Goal: Task Accomplishment & Management: Use online tool/utility

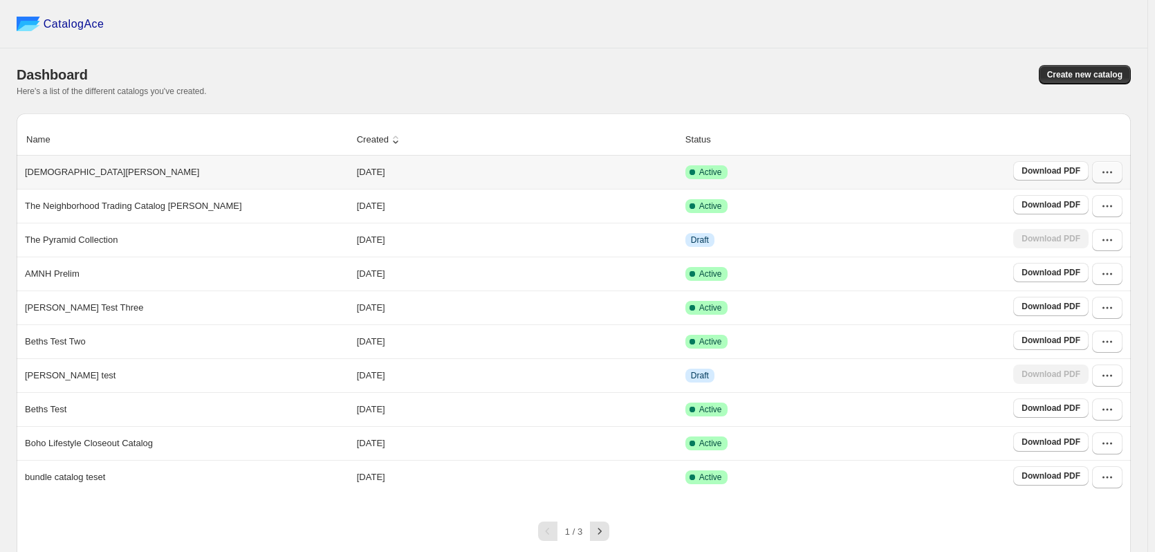
click at [1108, 174] on icon "button" at bounding box center [1107, 172] width 14 height 14
click at [975, 62] on div "Dashboard Create new catalog Here's a list of the different catalogs you've cre…" at bounding box center [574, 80] width 1114 height 65
click at [1091, 84] on button "Create new catalog" at bounding box center [1085, 74] width 92 height 19
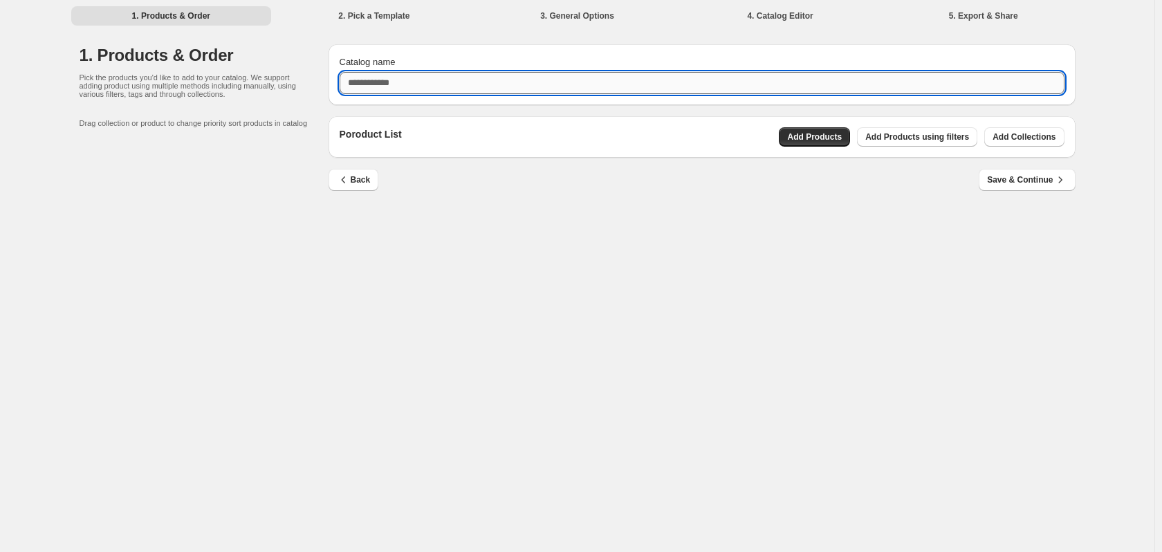
click at [487, 89] on input "Catalog name" at bounding box center [701, 83] width 725 height 22
type input "******"
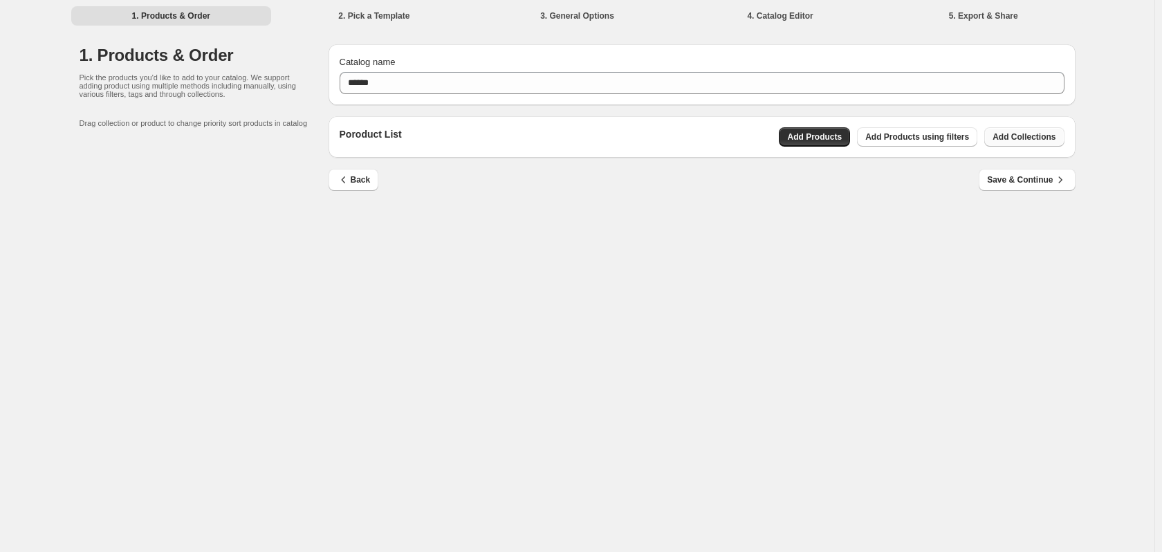
click at [1045, 133] on span "Add Collections" at bounding box center [1023, 136] width 63 height 11
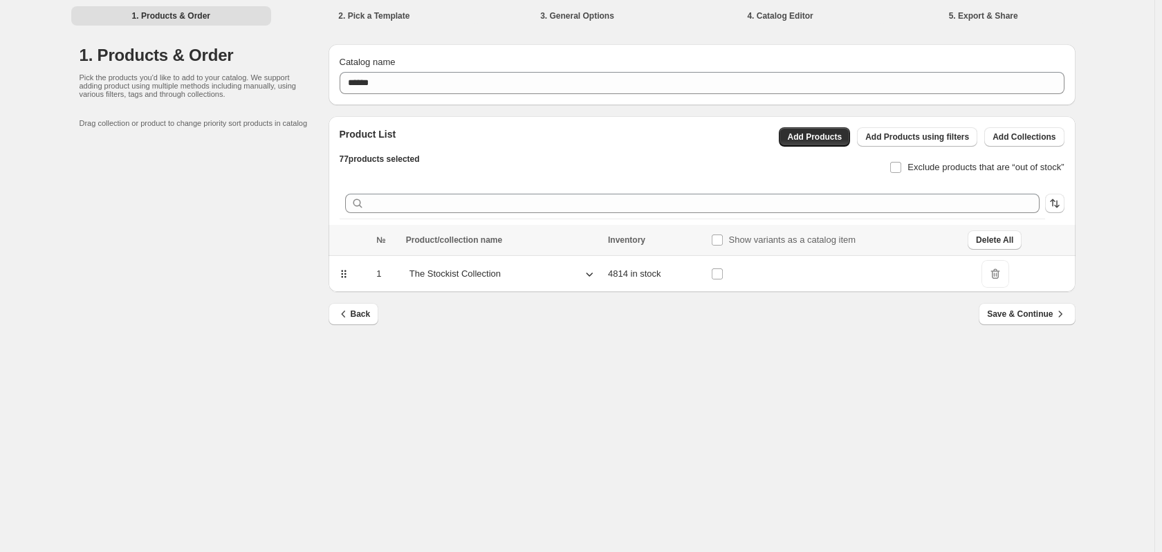
click at [1045, 317] on span "Save & Continue" at bounding box center [1027, 314] width 80 height 14
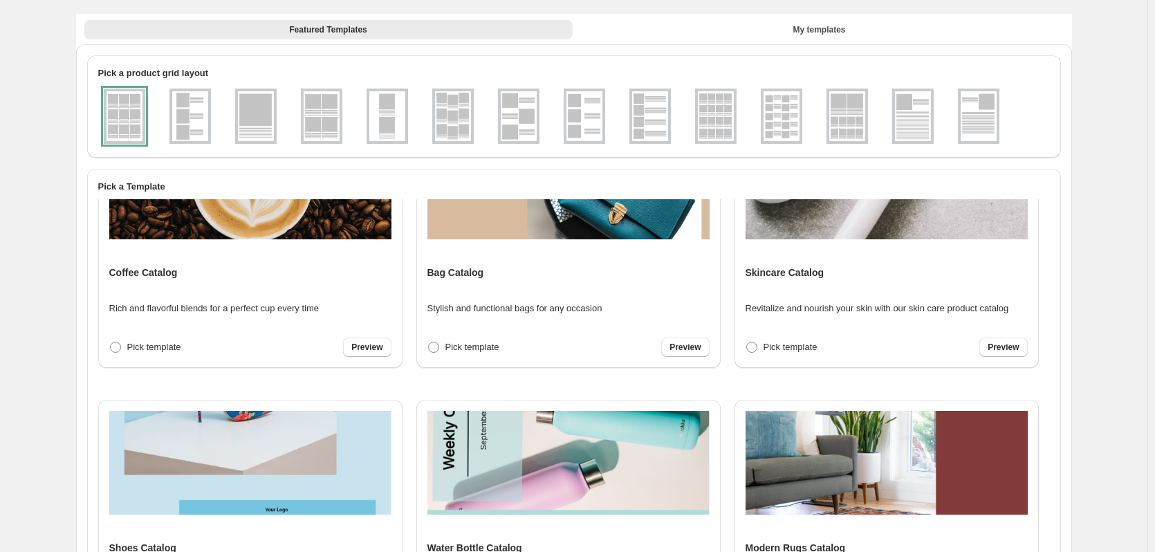
scroll to position [357, 0]
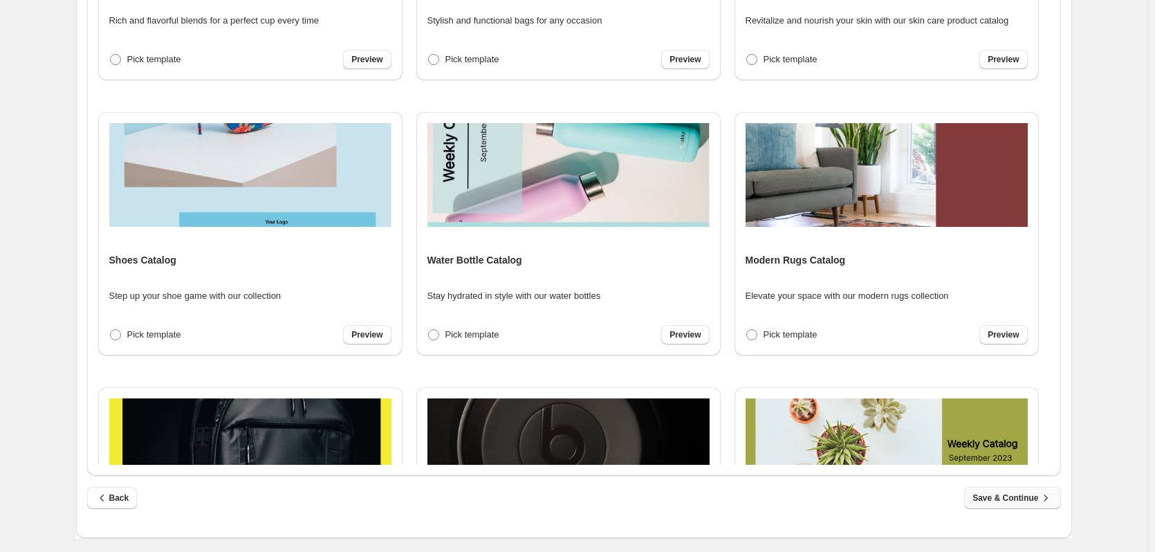
click at [995, 504] on span "Save & Continue" at bounding box center [1012, 498] width 80 height 14
select select "**********"
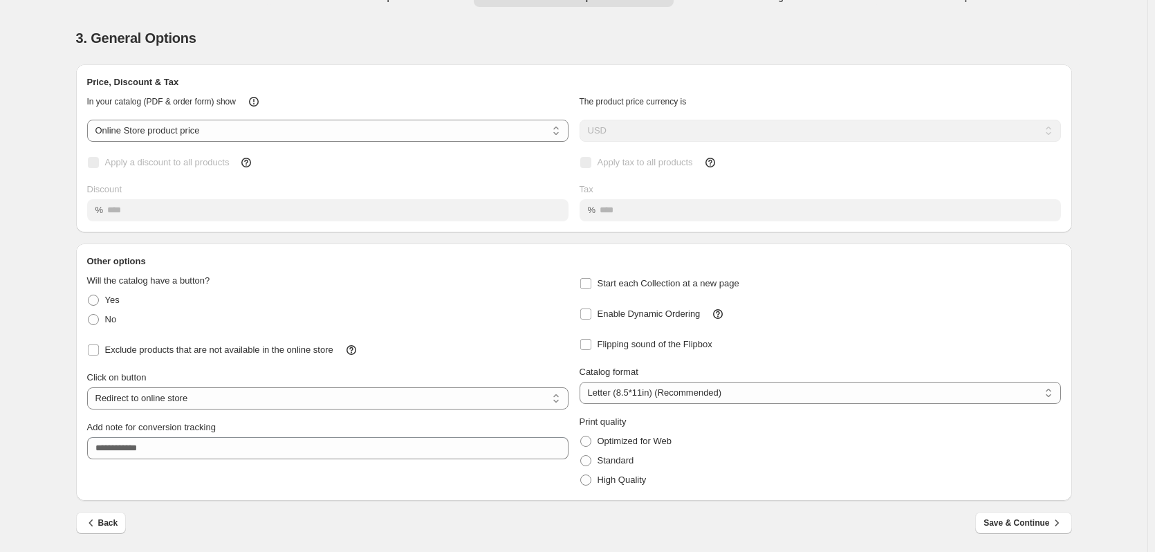
scroll to position [0, 0]
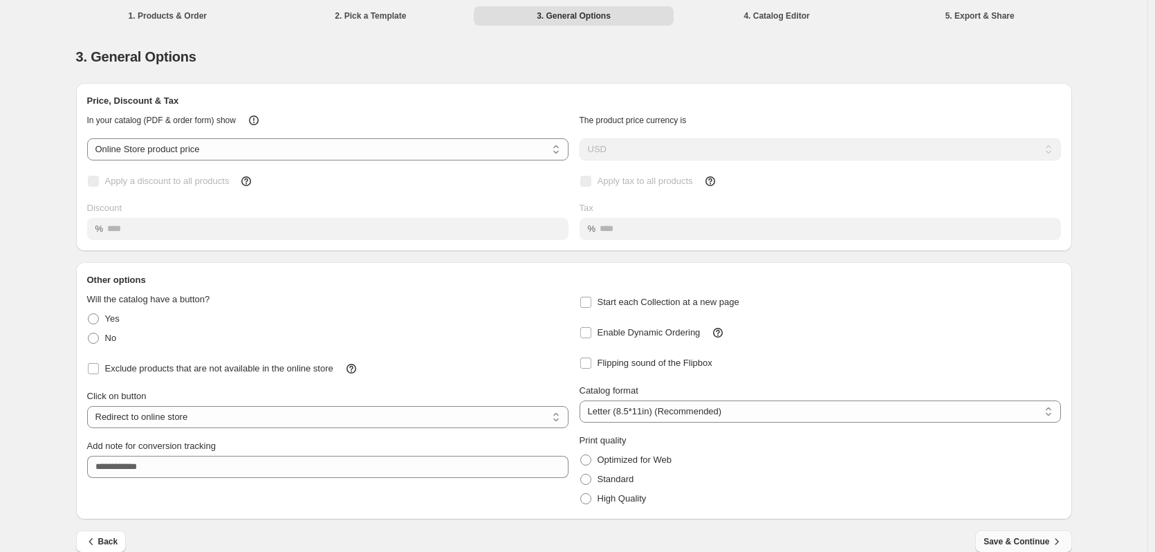
click at [1010, 536] on span "Save & Continue" at bounding box center [1023, 541] width 80 height 14
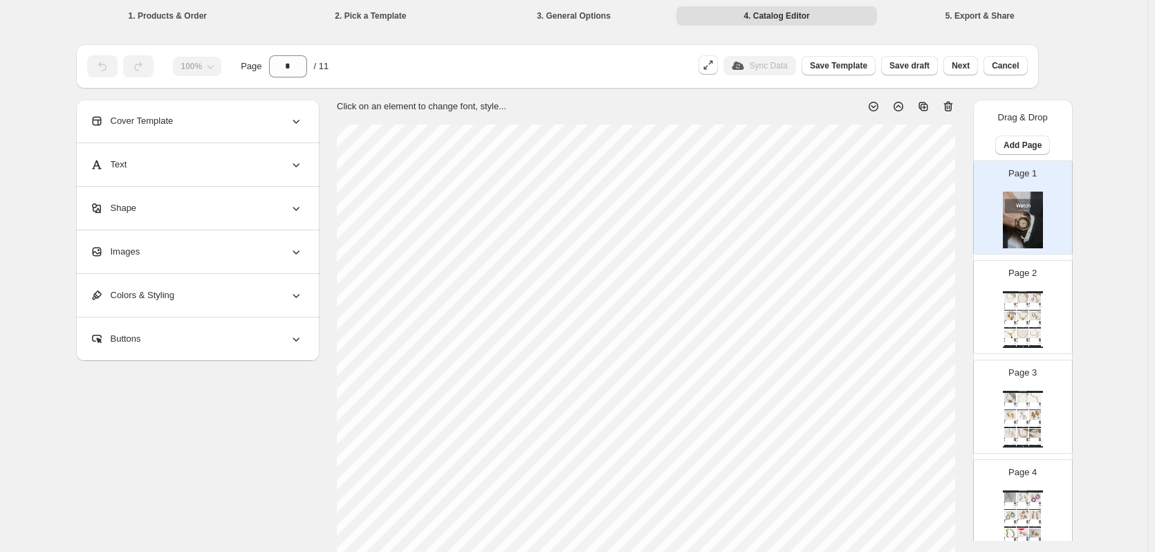
scroll to position [138, 0]
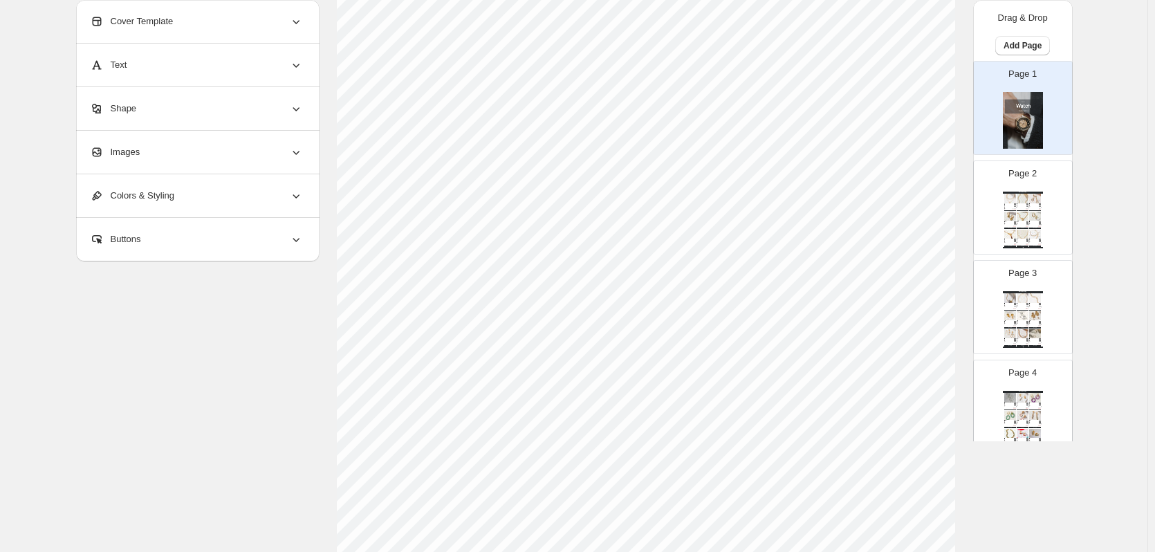
click at [1025, 212] on img at bounding box center [1022, 216] width 12 height 9
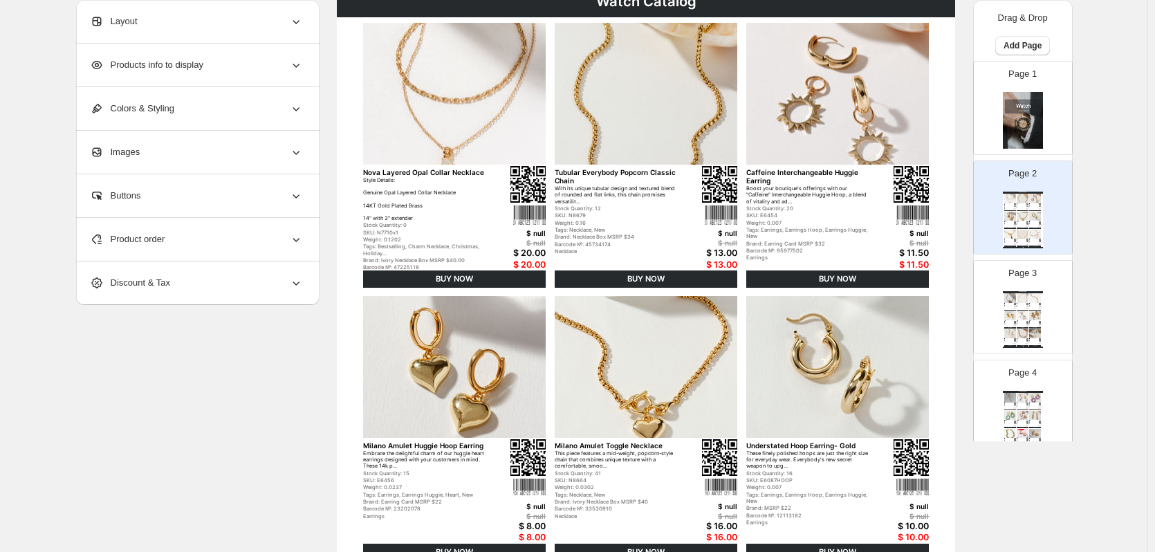
click at [998, 393] on div "Page 4 Watch Catalog Stacked Pearl Huggie Hoop Earring - Silver Elevate your bo…" at bounding box center [1017, 401] width 87 height 93
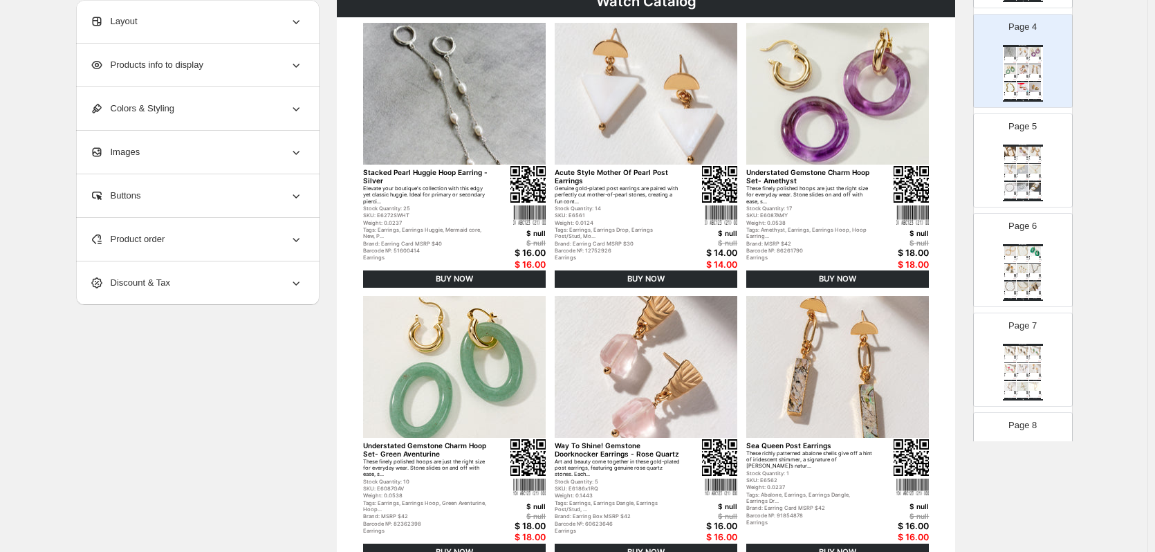
scroll to position [0, 0]
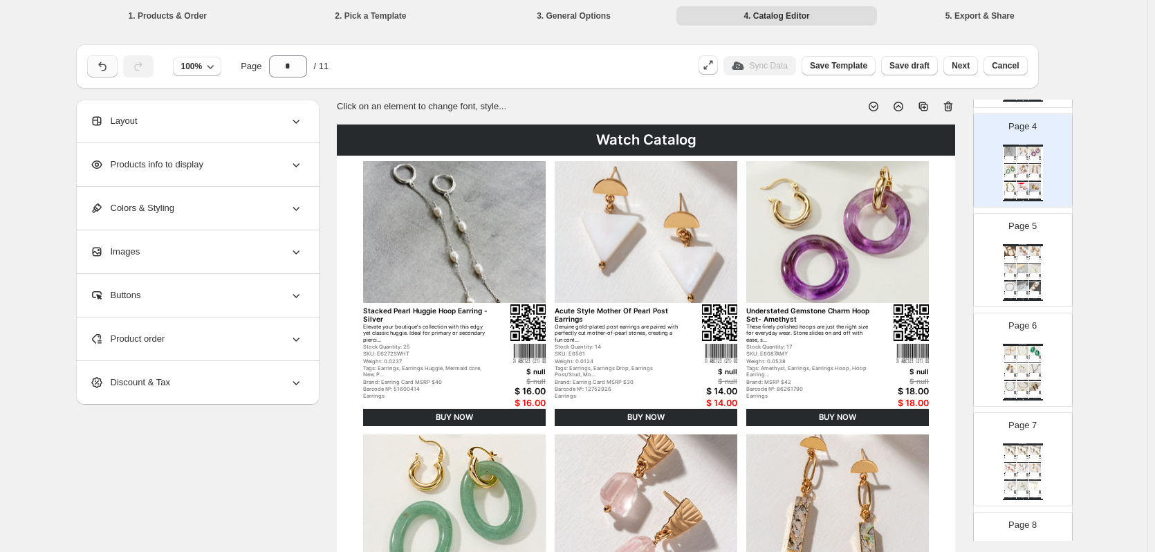
click at [113, 59] on button "button" at bounding box center [102, 66] width 30 height 22
type input "*"
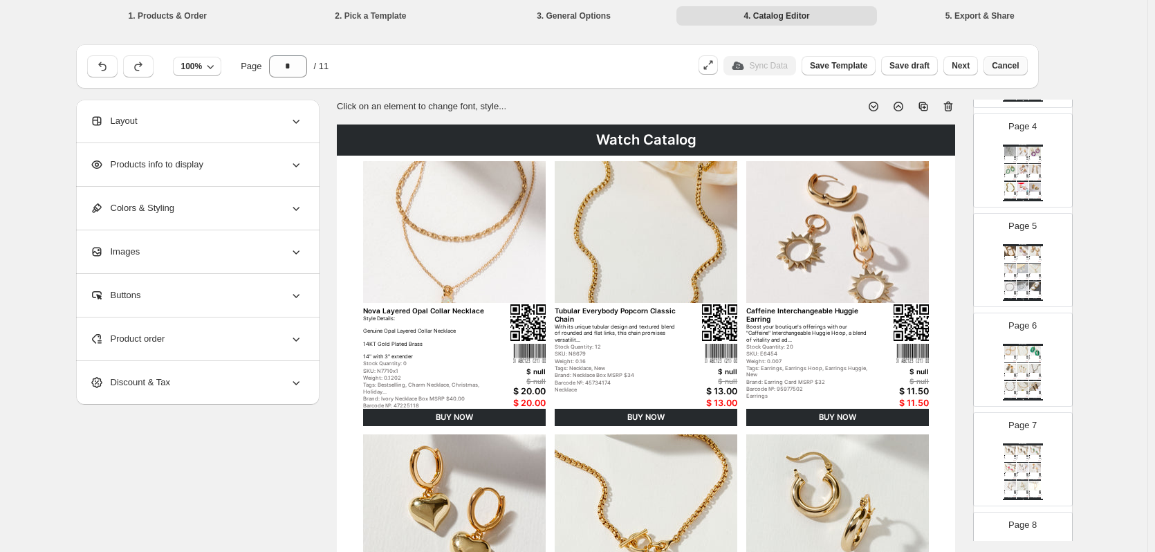
click at [1011, 67] on span "Cancel" at bounding box center [1004, 65] width 27 height 11
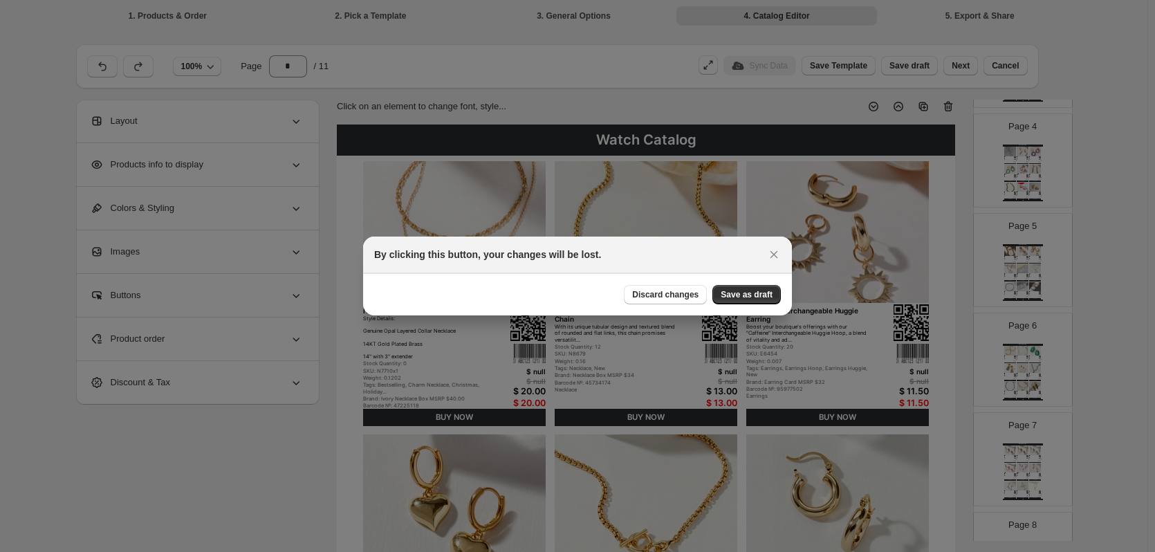
click at [739, 299] on span "Save as draft" at bounding box center [746, 294] width 52 height 11
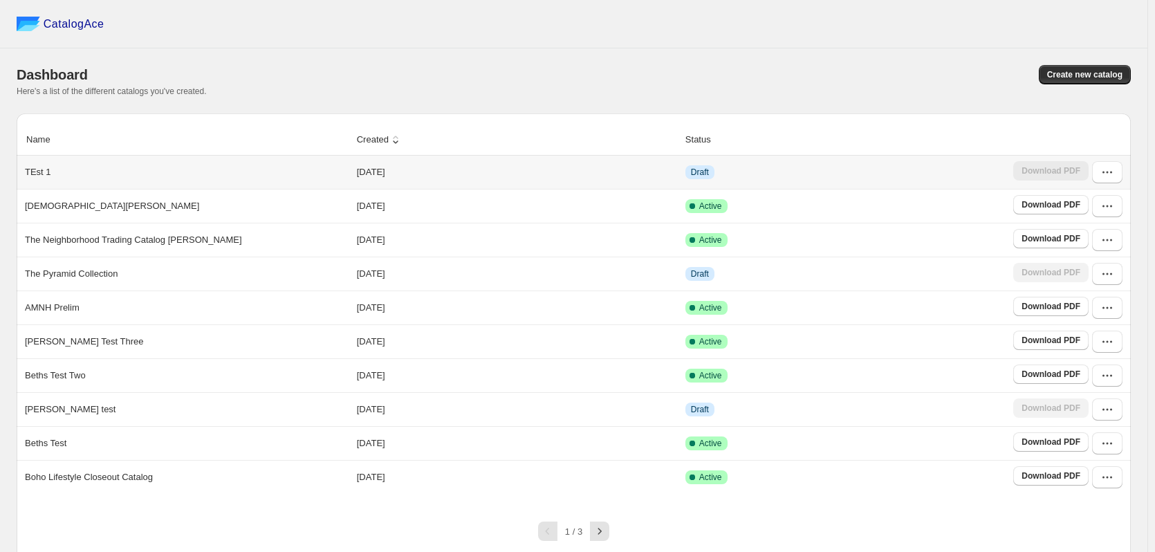
click at [646, 179] on td "[DATE]" at bounding box center [517, 172] width 328 height 33
click at [640, 179] on td "[DATE]" at bounding box center [517, 172] width 328 height 33
click at [637, 180] on td "[DATE]" at bounding box center [517, 172] width 328 height 33
click at [1114, 177] on icon "button" at bounding box center [1107, 172] width 14 height 14
click at [1095, 276] on span "Edit" at bounding box center [1104, 275] width 71 height 14
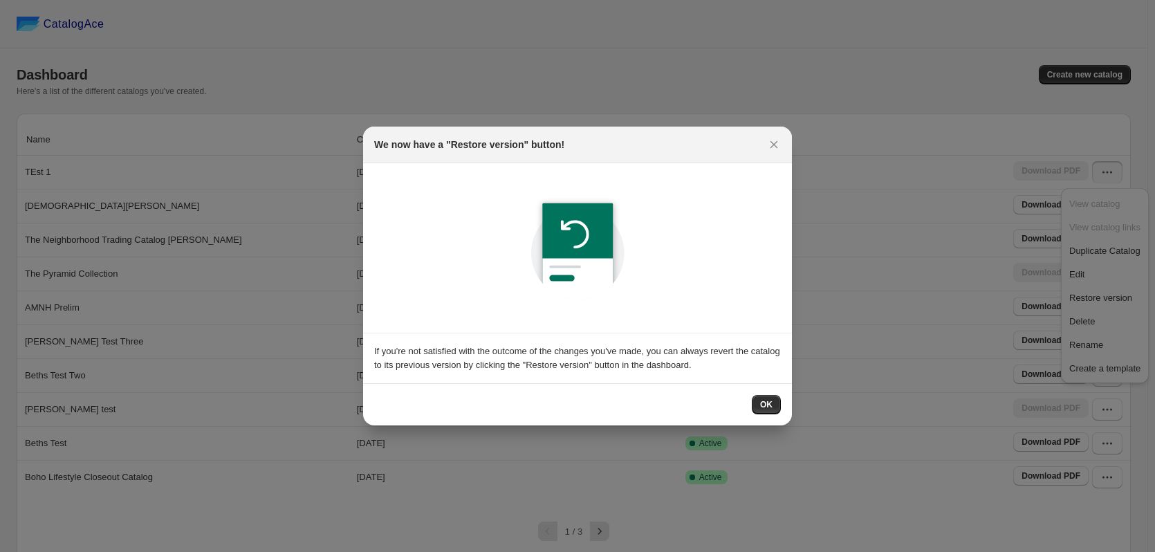
click at [772, 409] on button "OK" at bounding box center [766, 404] width 29 height 19
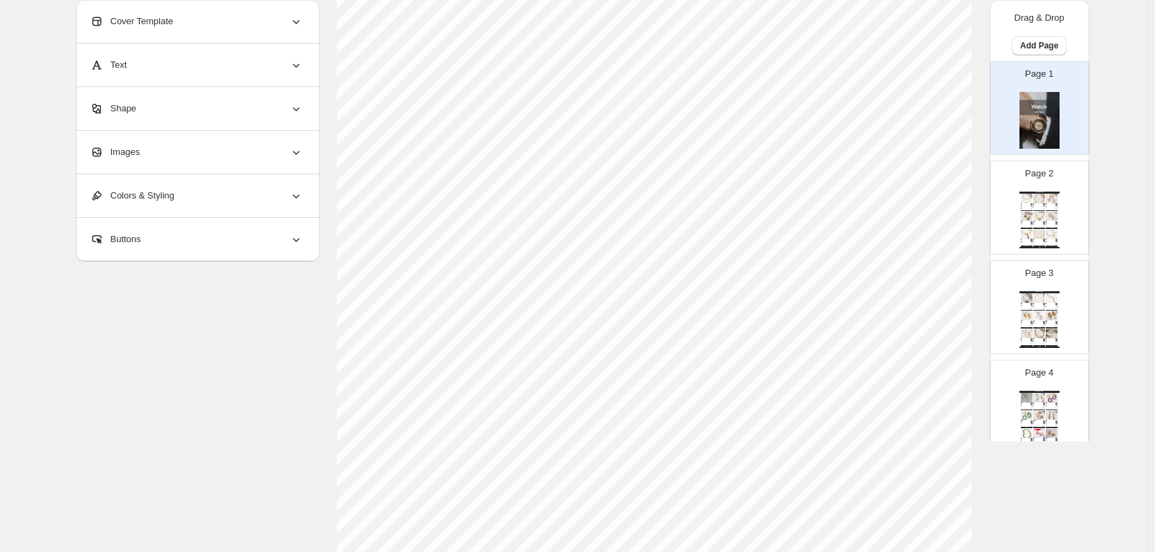
scroll to position [277, 0]
click at [1023, 203] on img at bounding box center [1027, 198] width 12 height 9
type input "*"
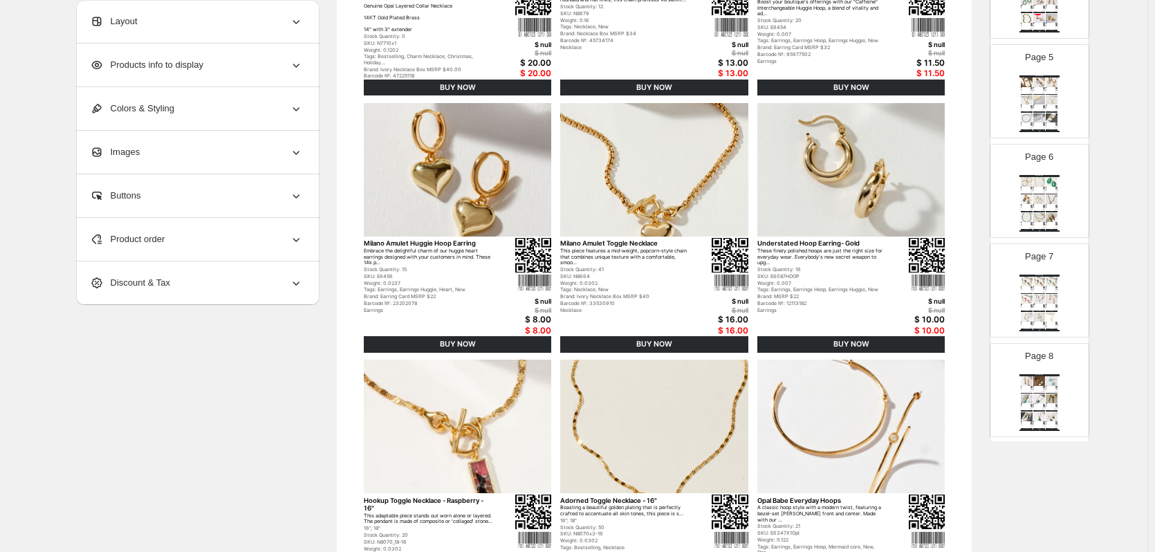
scroll to position [0, 0]
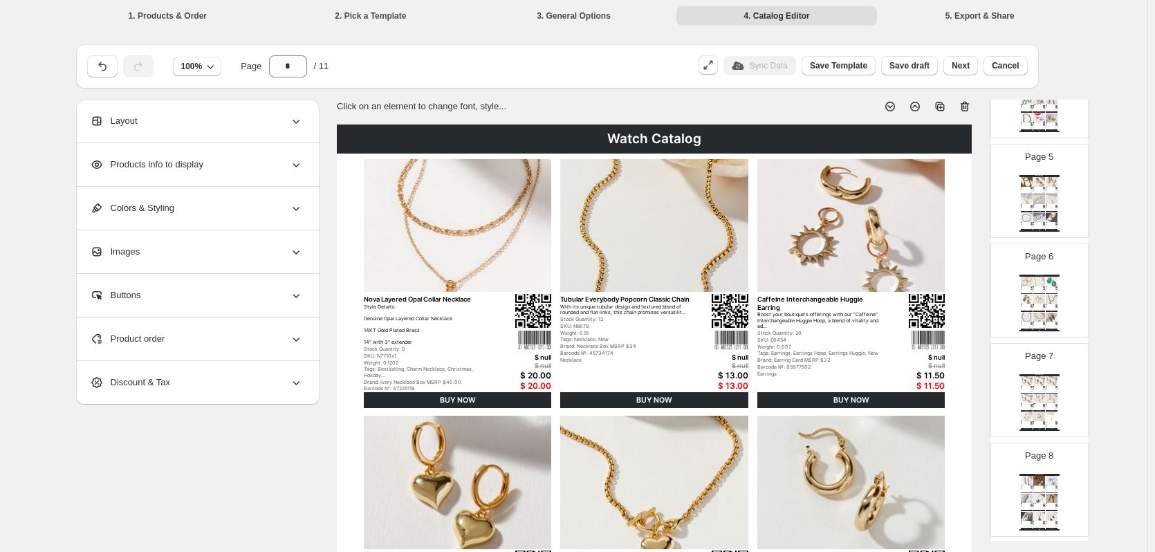
click at [296, 123] on icon at bounding box center [296, 121] width 14 height 14
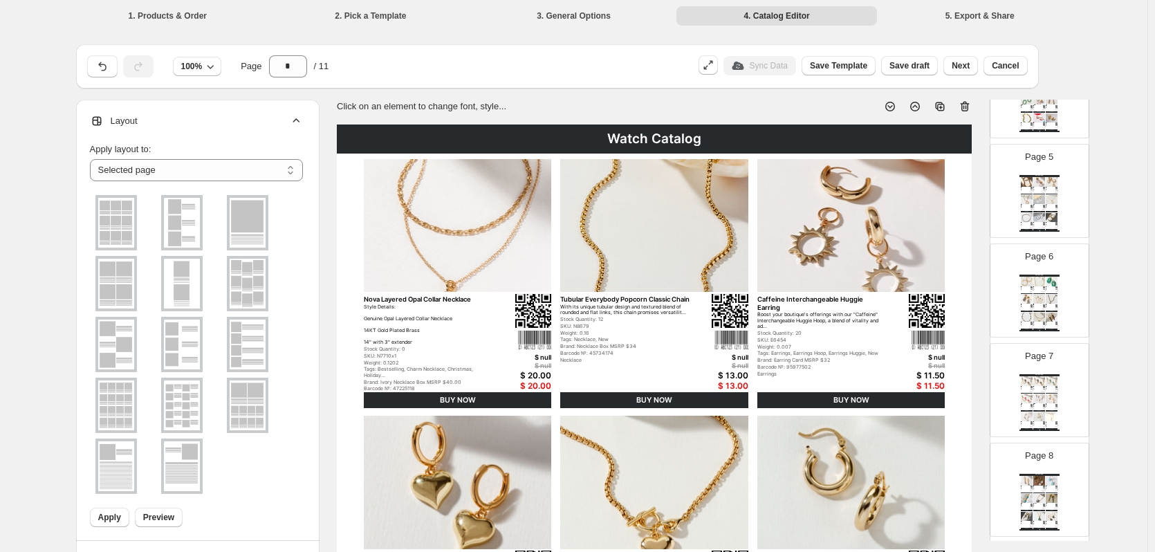
click at [299, 127] on icon at bounding box center [296, 121] width 14 height 14
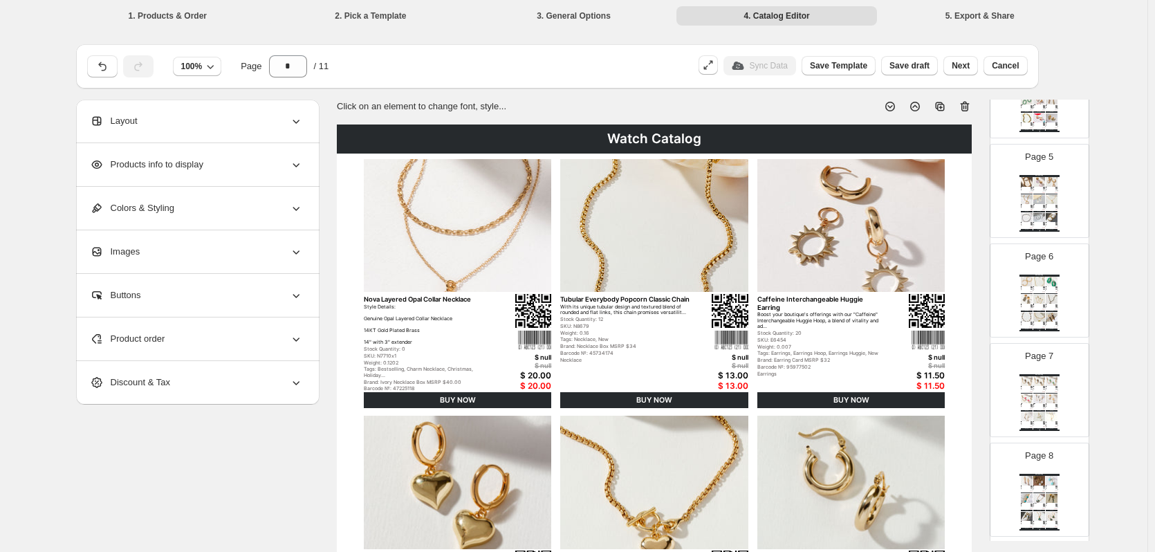
click at [301, 259] on div "Images" at bounding box center [196, 251] width 213 height 43
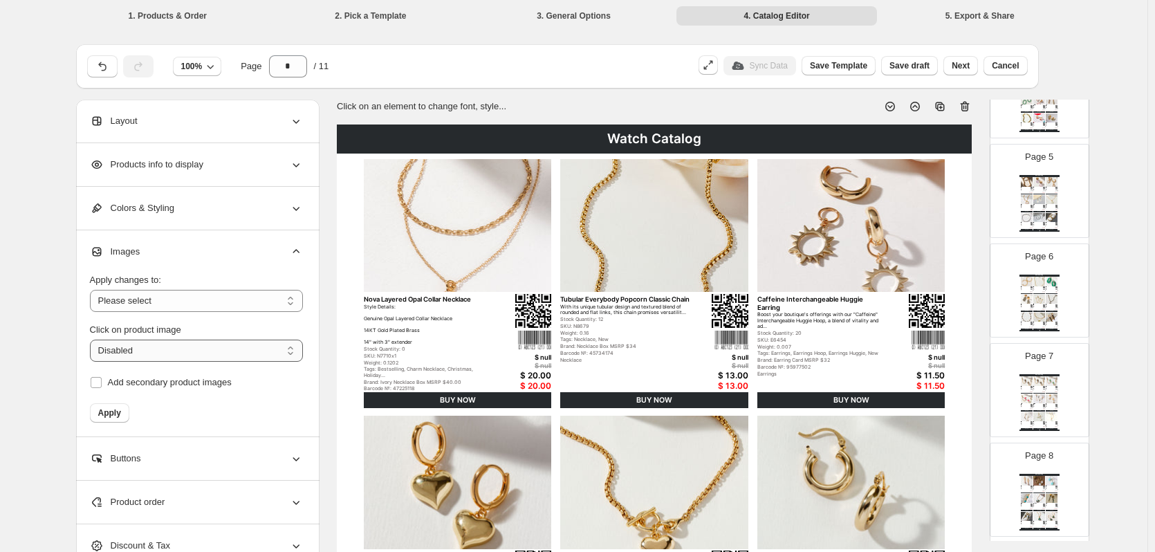
drag, startPoint x: 290, startPoint y: 349, endPoint x: 279, endPoint y: 352, distance: 11.4
click at [279, 352] on select "**********" at bounding box center [196, 350] width 213 height 22
drag, startPoint x: 272, startPoint y: 292, endPoint x: 265, endPoint y: 293, distance: 7.7
click at [265, 293] on select "**********" at bounding box center [196, 301] width 213 height 22
click at [41, 322] on div "**********" at bounding box center [573, 501] width 1147 height 1003
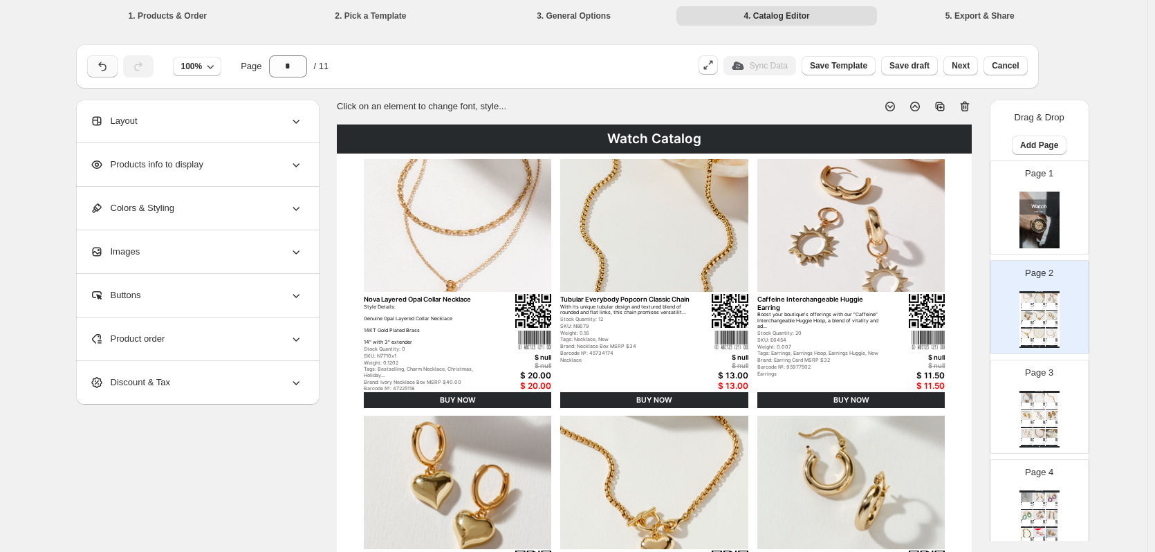
click at [100, 64] on icon "button" at bounding box center [102, 66] width 14 height 14
click at [93, 74] on button "button" at bounding box center [102, 66] width 30 height 22
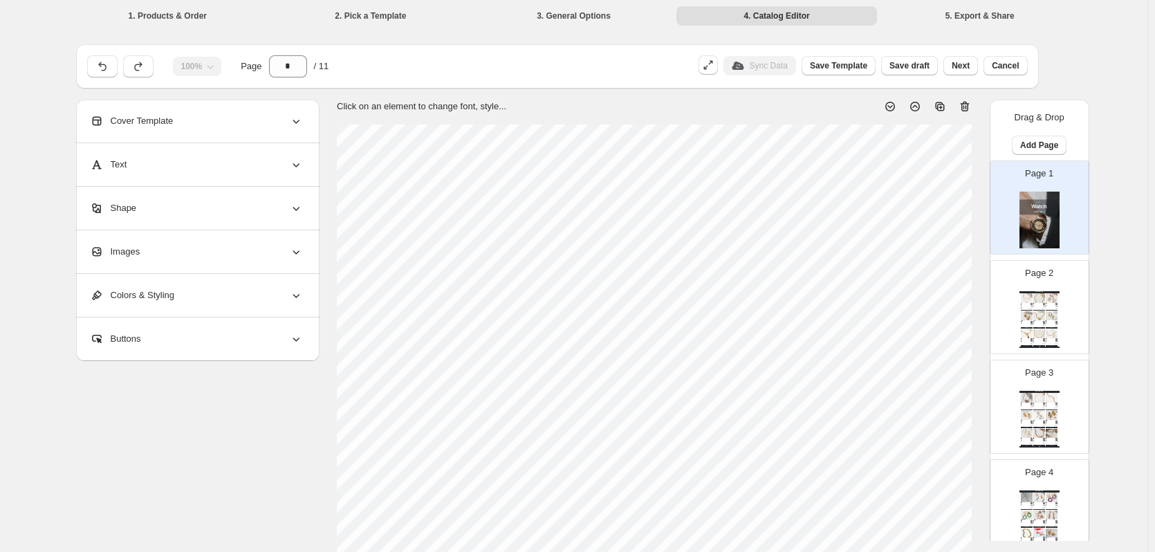
drag, startPoint x: 1030, startPoint y: 328, endPoint x: 1018, endPoint y: 324, distance: 11.6
click at [1025, 328] on div "Page 2 Watch Catalog Nova Layered Opal Collar Necklace Style Details: Genuine O…" at bounding box center [1039, 307] width 100 height 94
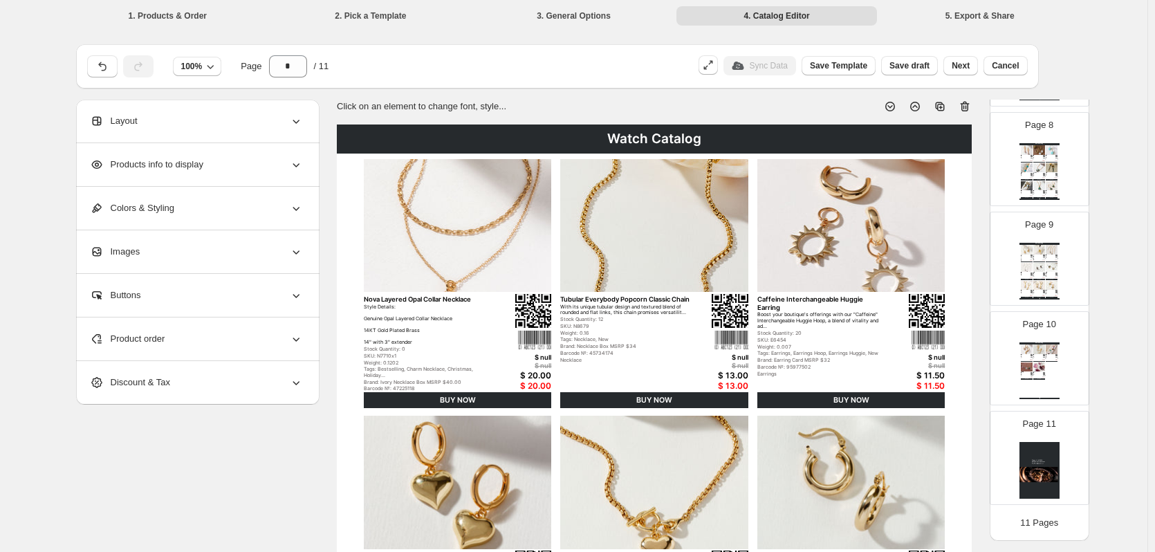
click at [1036, 492] on img at bounding box center [1039, 470] width 40 height 57
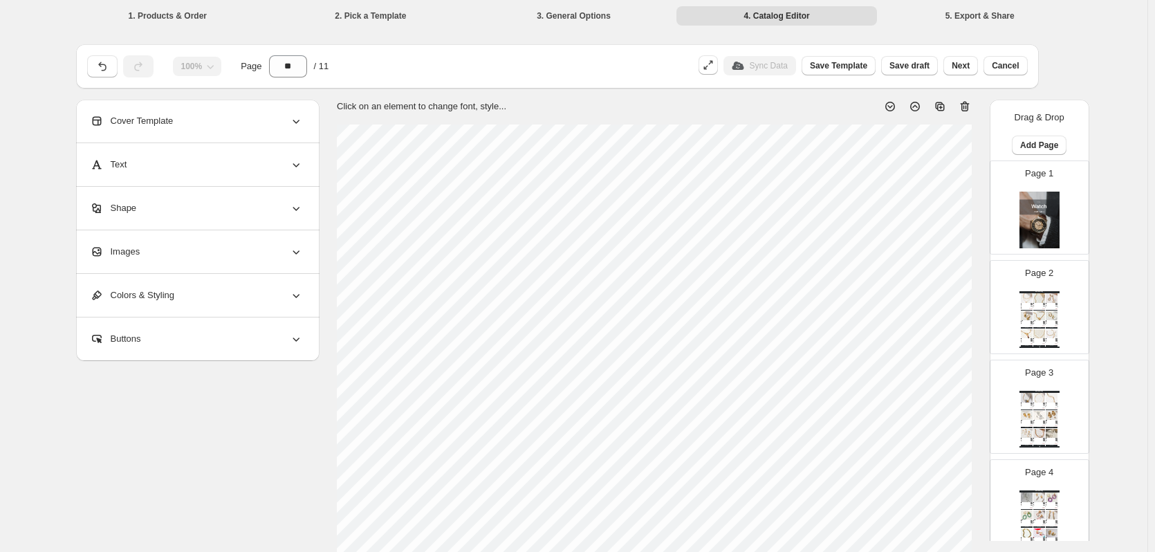
click at [1036, 227] on img at bounding box center [1039, 220] width 40 height 57
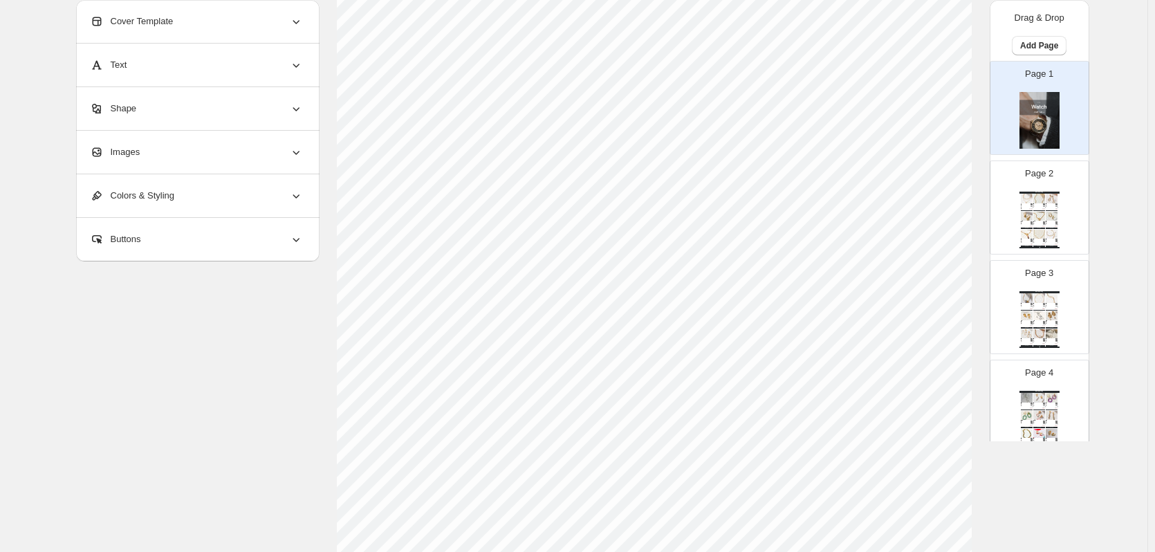
scroll to position [451, 0]
click at [1026, 230] on img at bounding box center [1027, 234] width 12 height 9
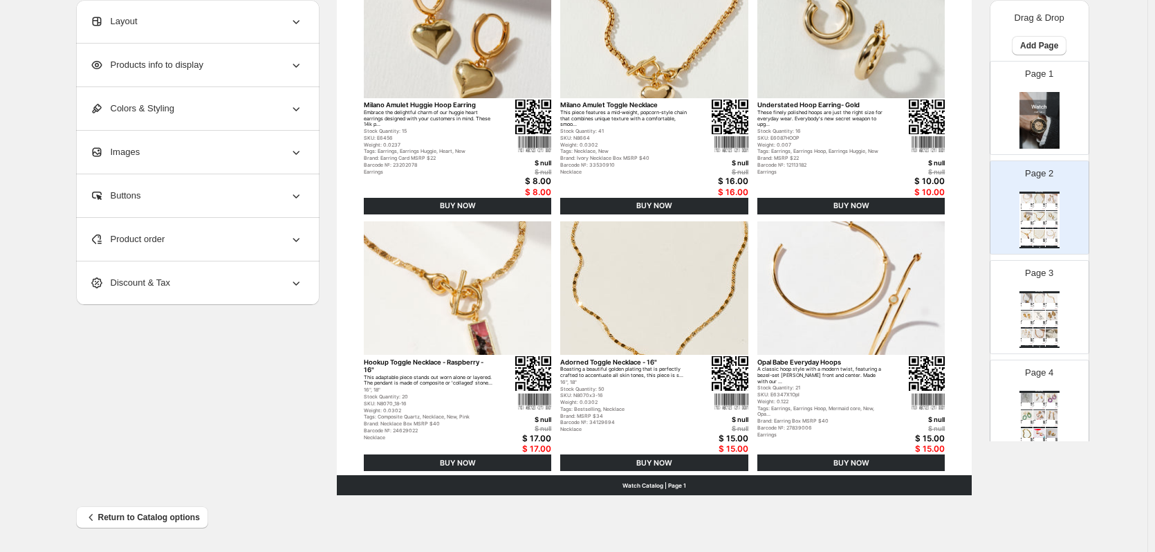
drag, startPoint x: 1027, startPoint y: 303, endPoint x: 1027, endPoint y: 313, distance: 9.7
click at [1027, 304] on div "Checkmate Box Chain Necklace A nostalgic-inspired piece, this 18" necklace feat…" at bounding box center [1027, 305] width 12 height 4
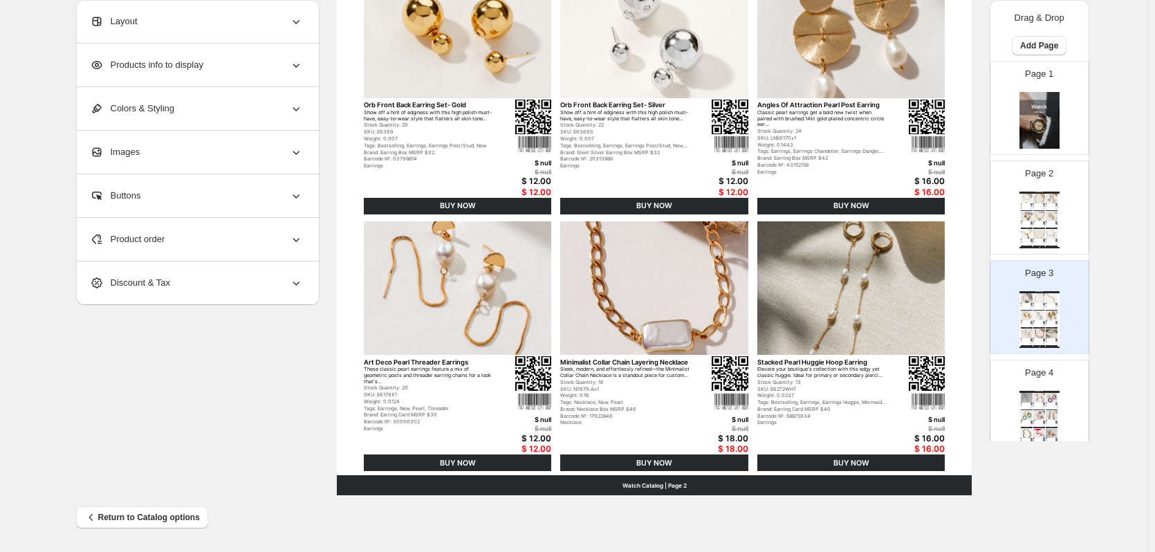
click at [1017, 379] on div "Page 4 Watch Catalog Stacked Pearl Huggie Hoop Earring - Silver Elevate your bo…" at bounding box center [1033, 401] width 87 height 93
type input "*"
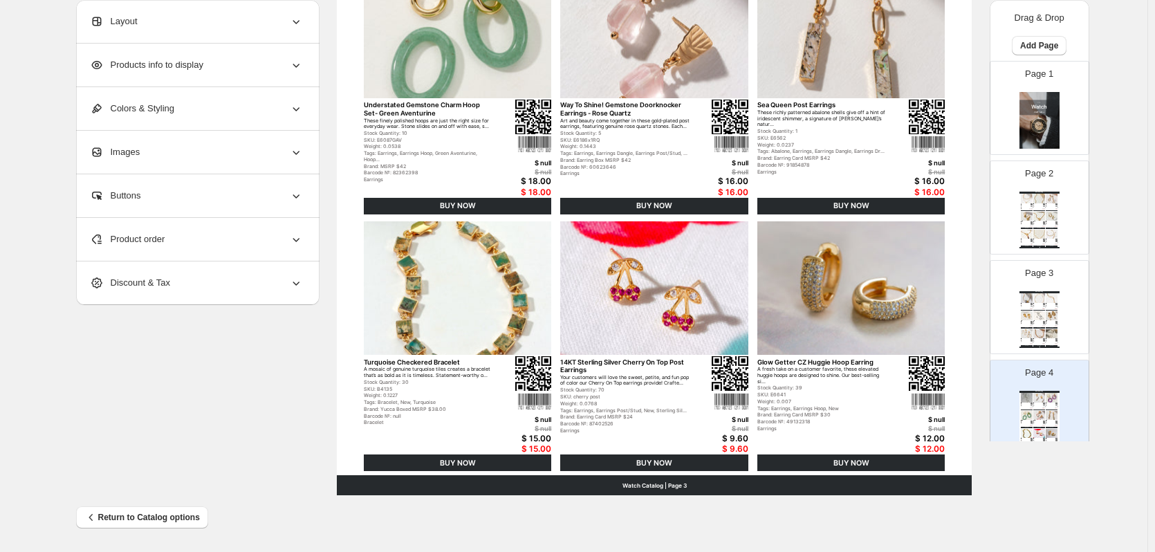
click at [281, 158] on div "Images" at bounding box center [196, 152] width 213 height 43
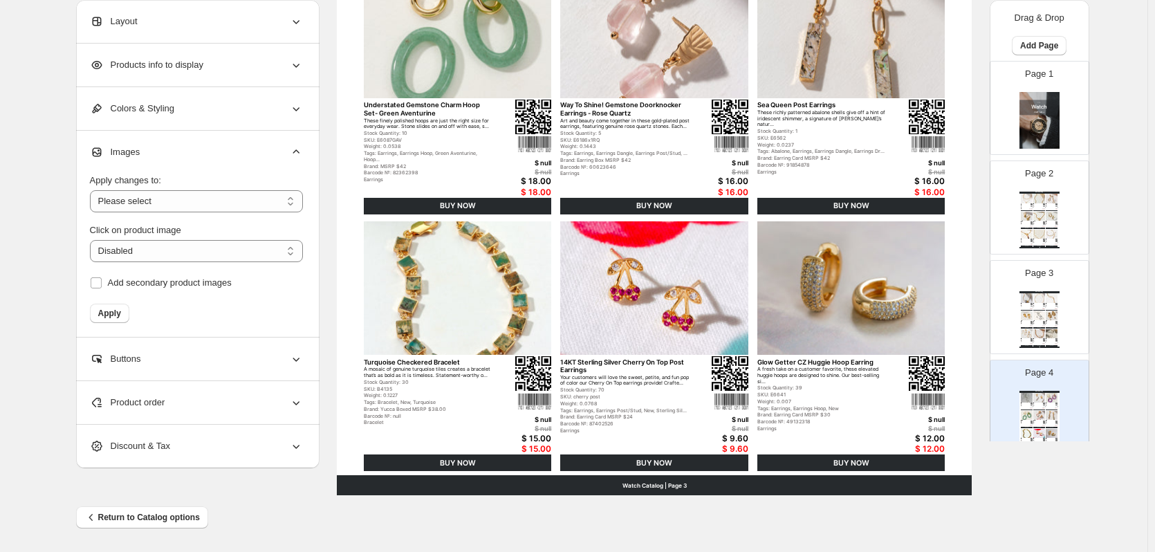
click at [286, 68] on div "Products info to display" at bounding box center [196, 65] width 213 height 43
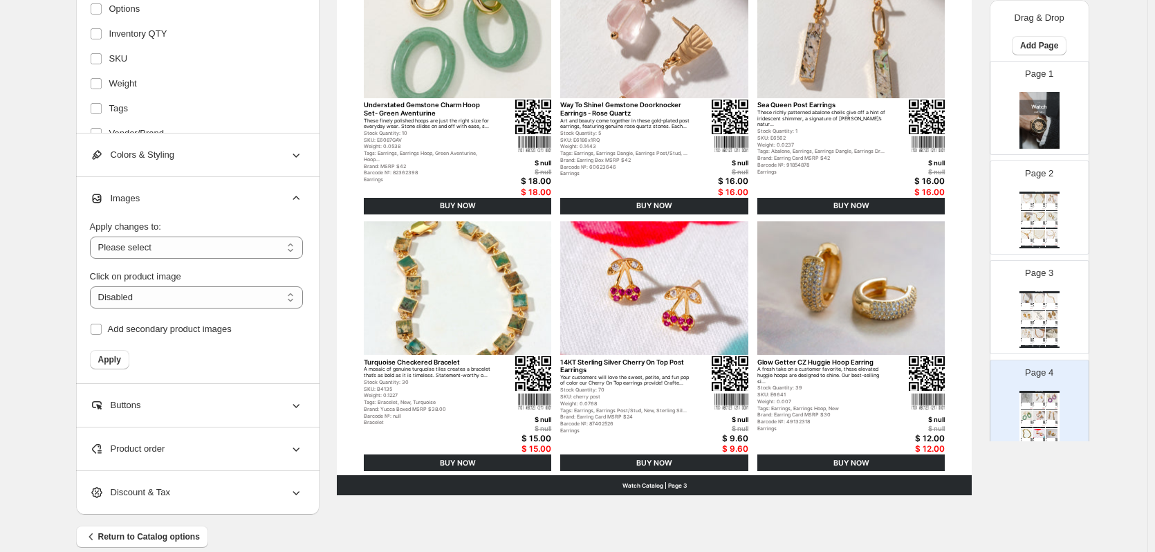
scroll to position [243, 0]
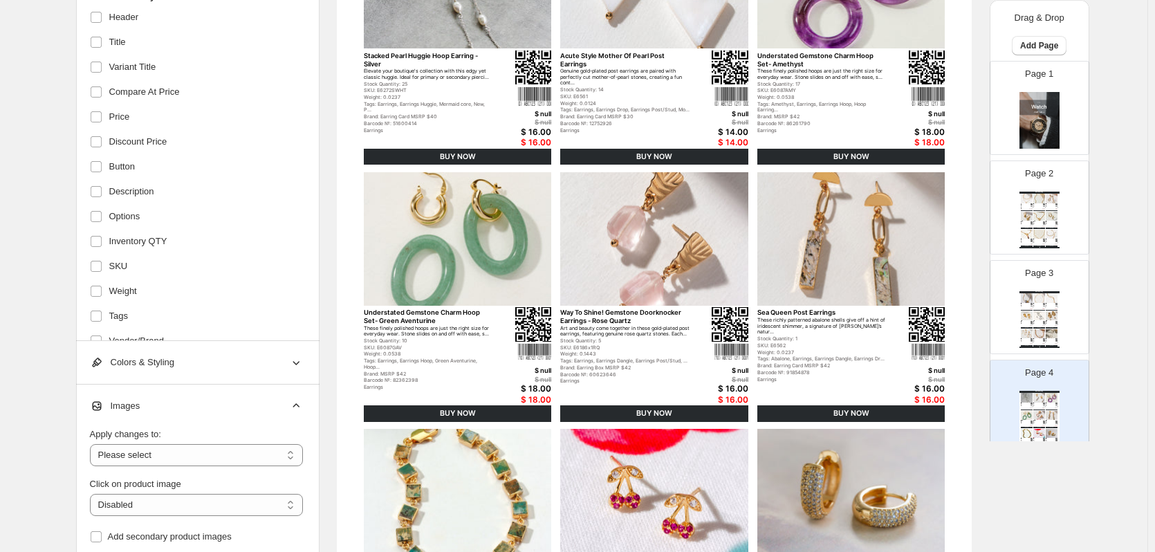
click at [245, 350] on div "Colors & Styling" at bounding box center [196, 362] width 213 height 43
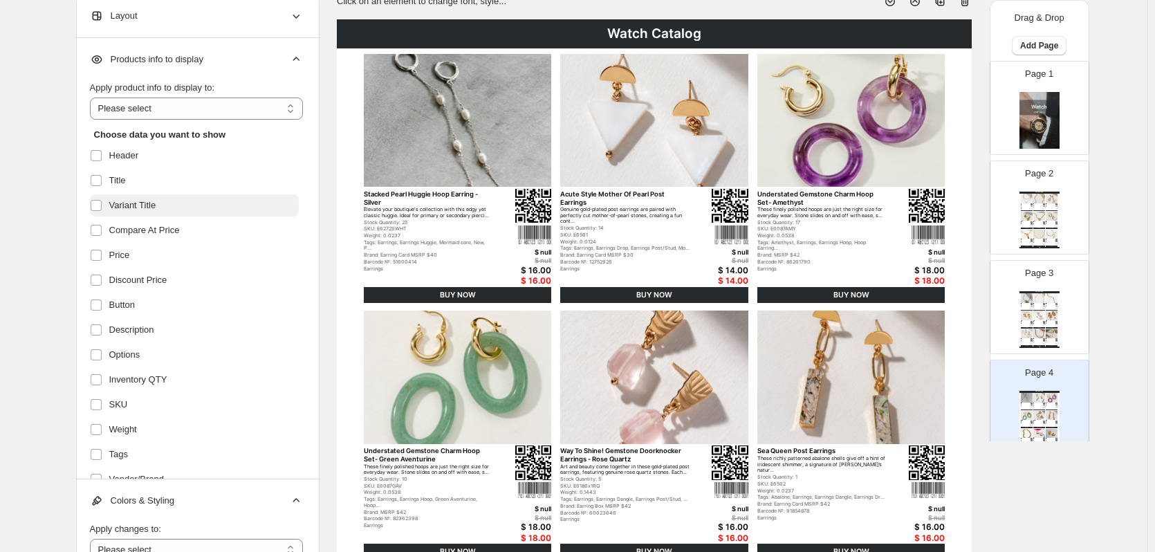
scroll to position [0, 0]
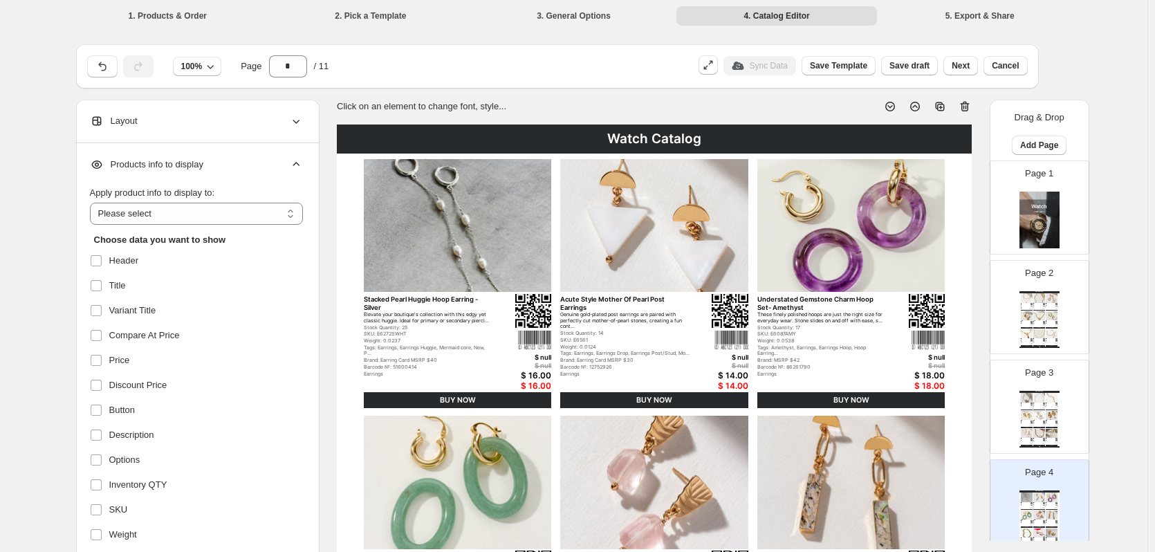
click at [292, 117] on icon at bounding box center [296, 121] width 14 height 14
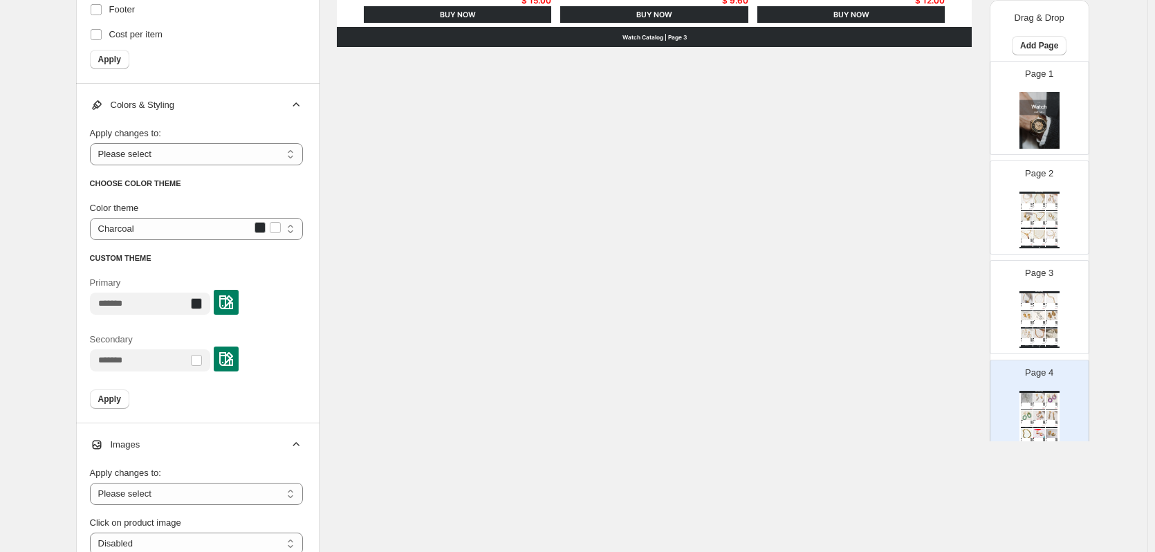
scroll to position [1164, 0]
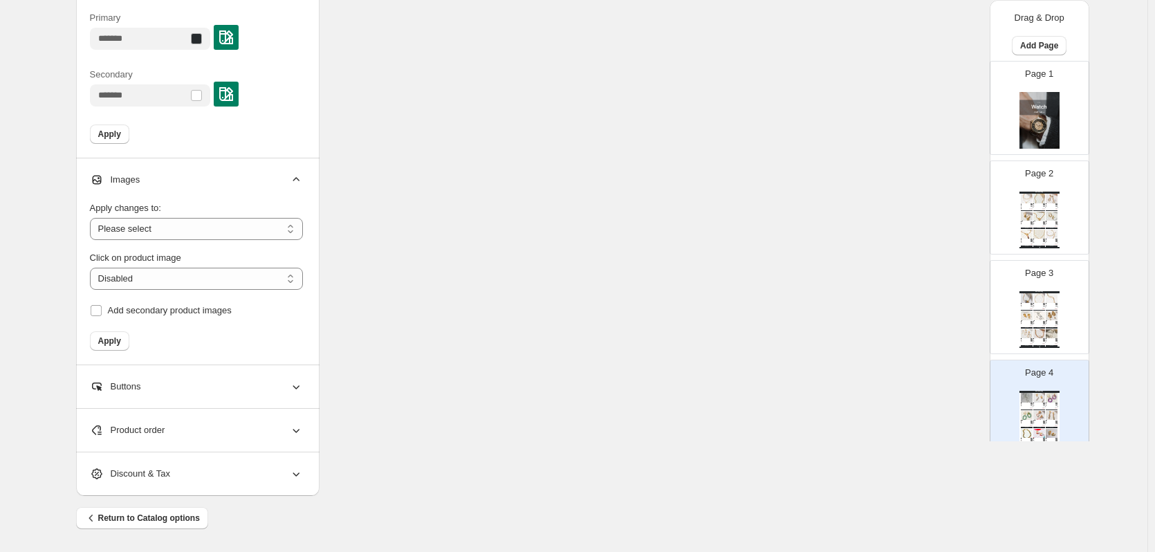
click at [299, 391] on icon at bounding box center [296, 387] width 14 height 14
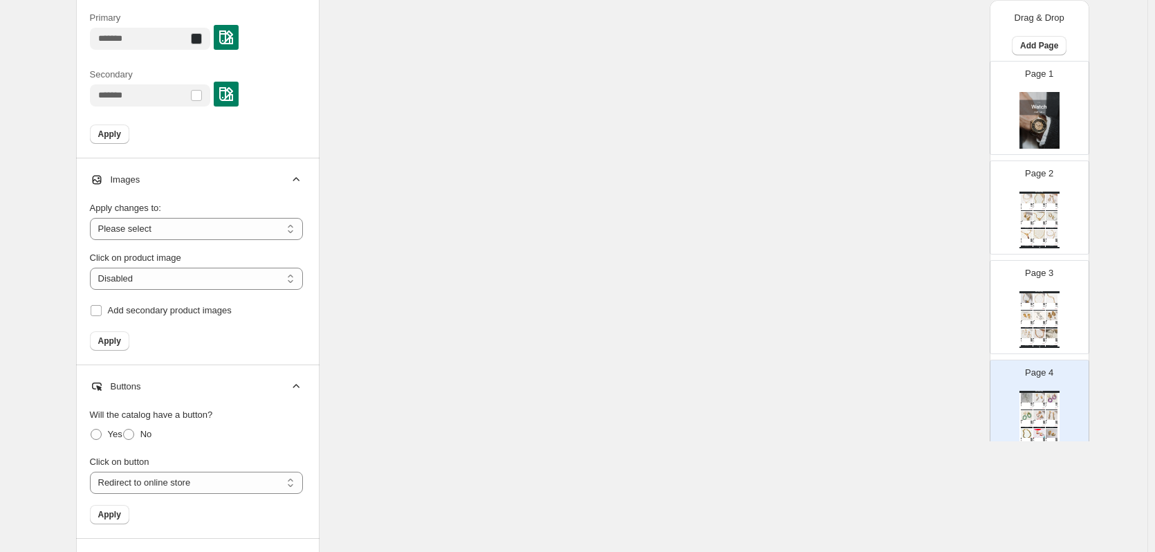
scroll to position [1294, 0]
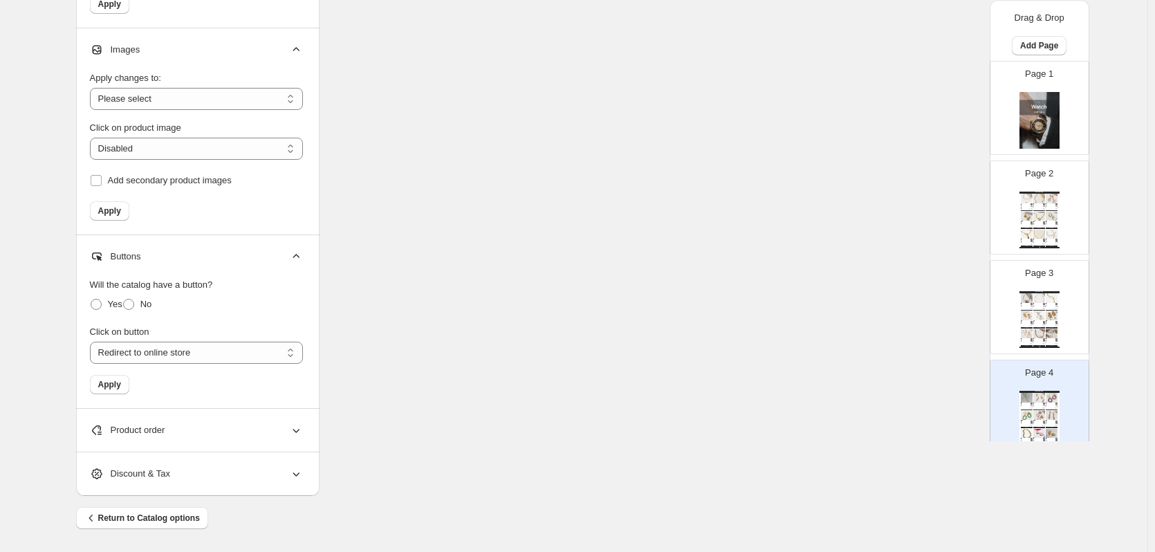
click at [286, 435] on div "Product order" at bounding box center [196, 430] width 213 height 43
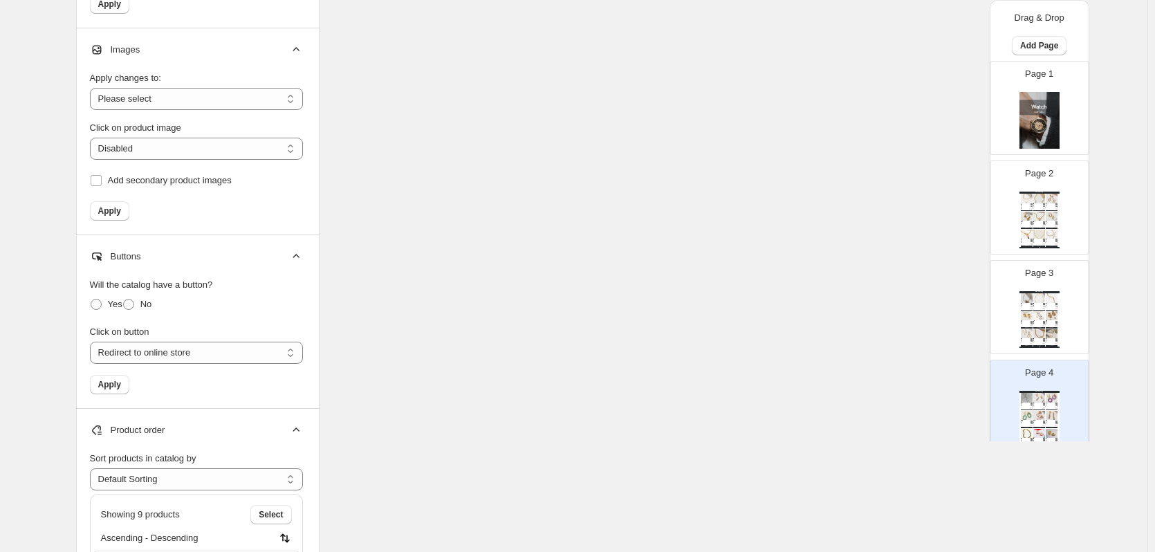
scroll to position [1639, 0]
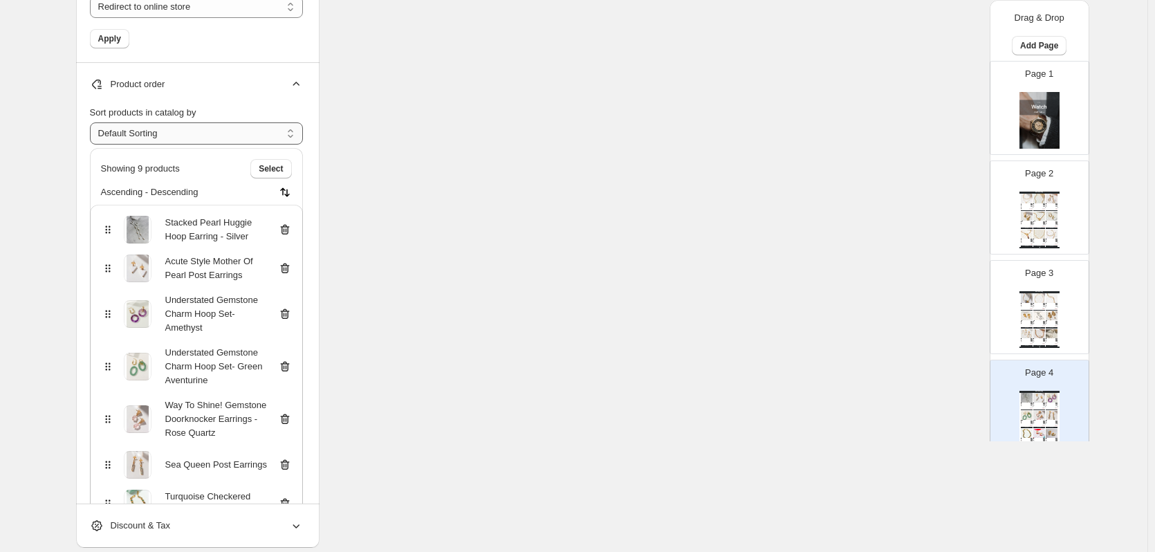
click at [276, 136] on select "**********" at bounding box center [196, 133] width 213 height 22
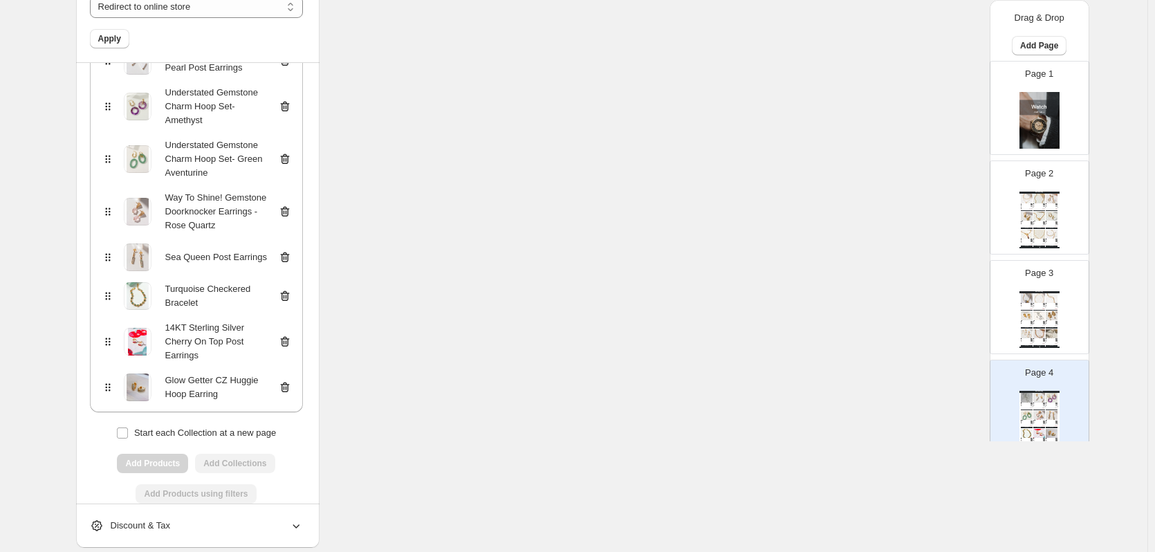
scroll to position [232, 0]
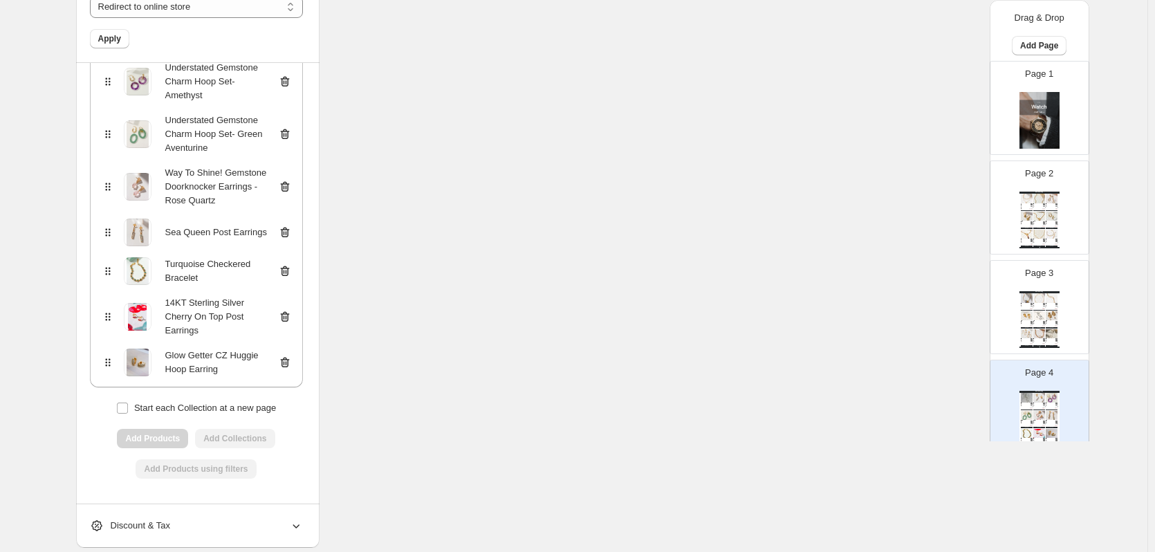
click at [295, 519] on icon at bounding box center [296, 526] width 14 height 14
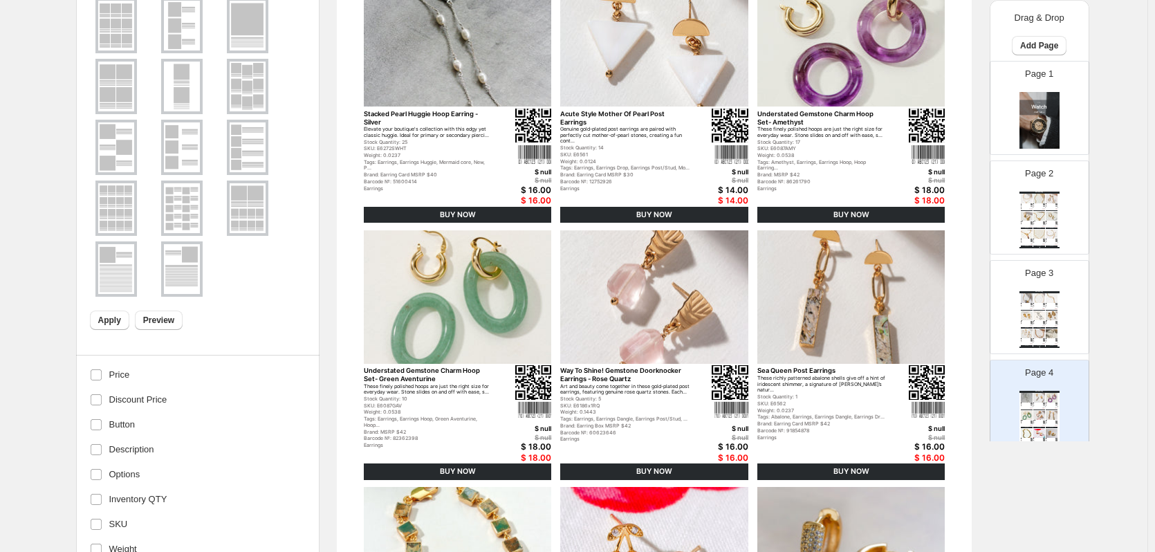
scroll to position [0, 0]
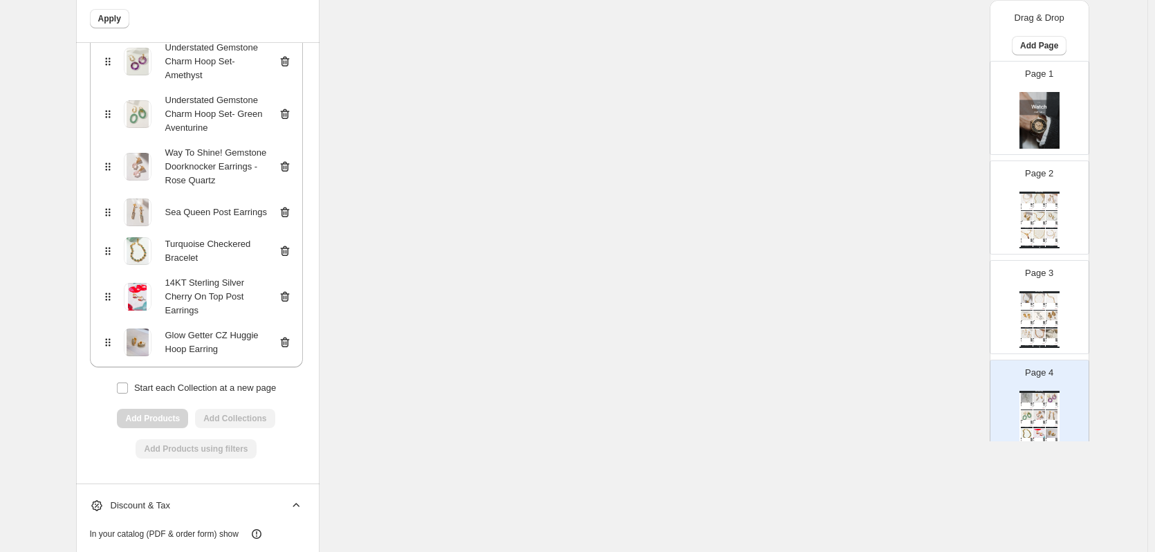
scroll to position [1914, 0]
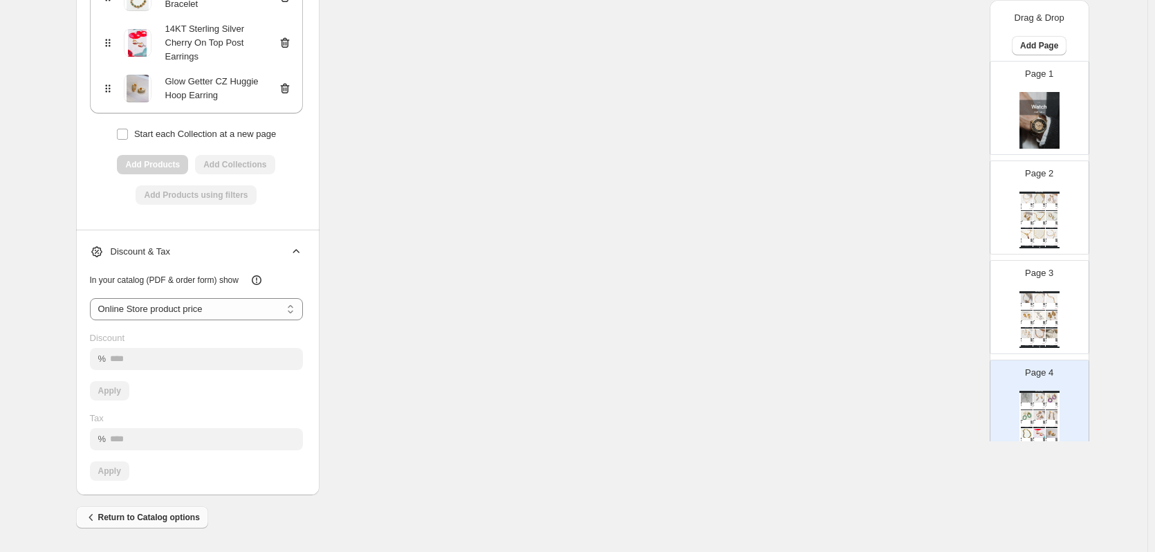
click at [158, 513] on span "Return to Catalog options" at bounding box center [141, 517] width 115 height 14
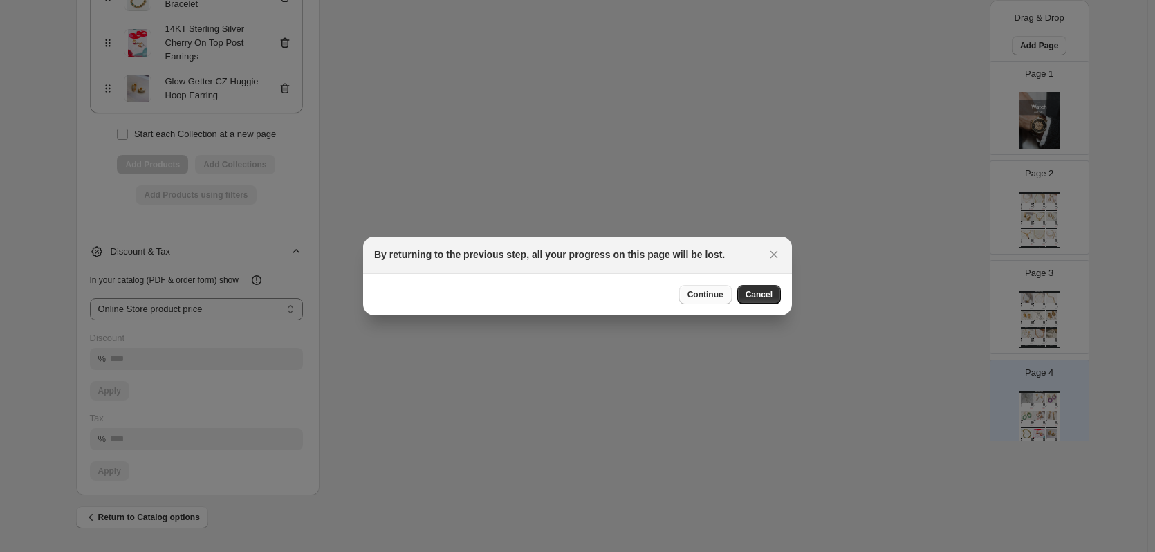
click at [699, 294] on span "Continue" at bounding box center [705, 294] width 36 height 11
select select "**********"
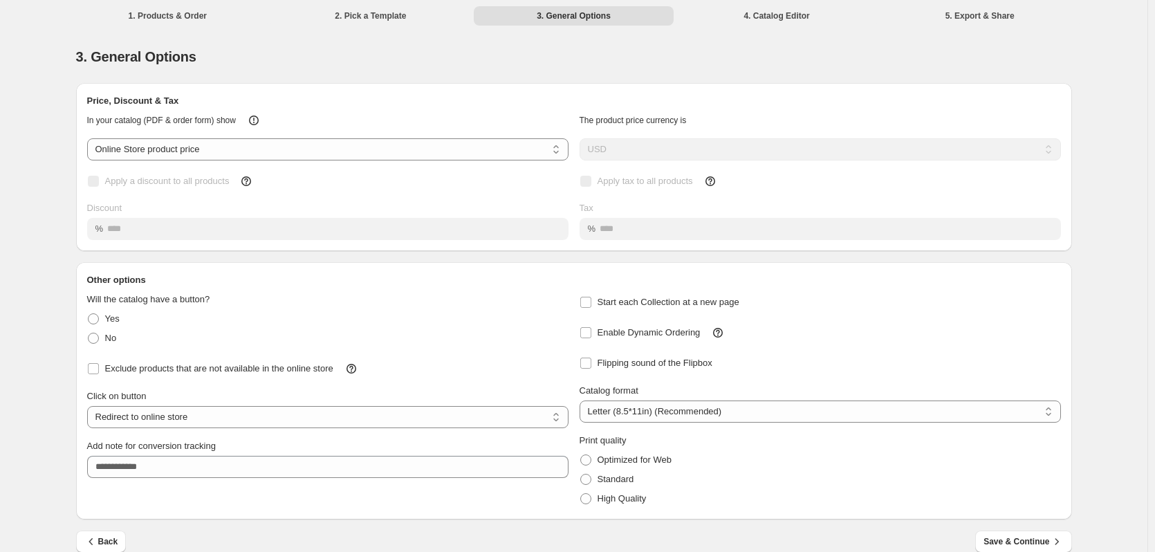
scroll to position [19, 0]
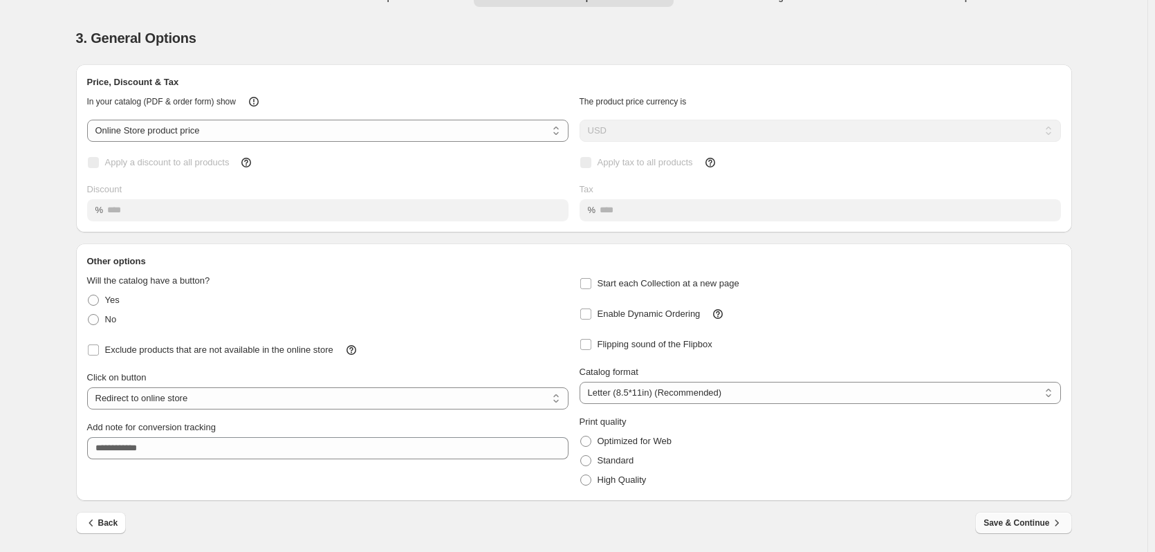
click at [989, 517] on button "Save & Continue" at bounding box center [1023, 523] width 96 height 22
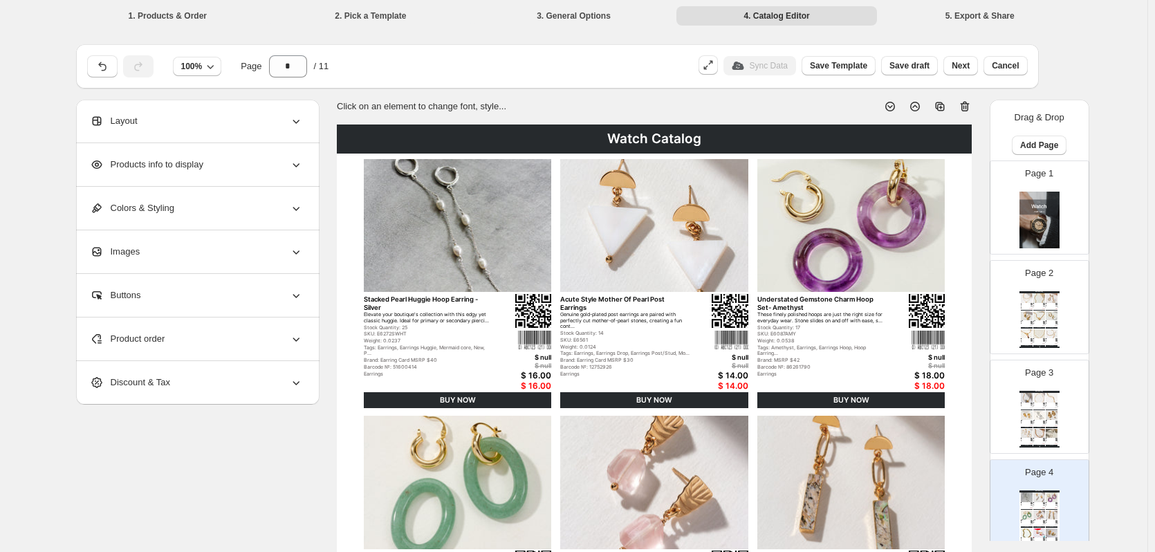
drag, startPoint x: 474, startPoint y: 204, endPoint x: 460, endPoint y: 217, distance: 19.6
click at [460, 217] on img at bounding box center [458, 225] width 188 height 133
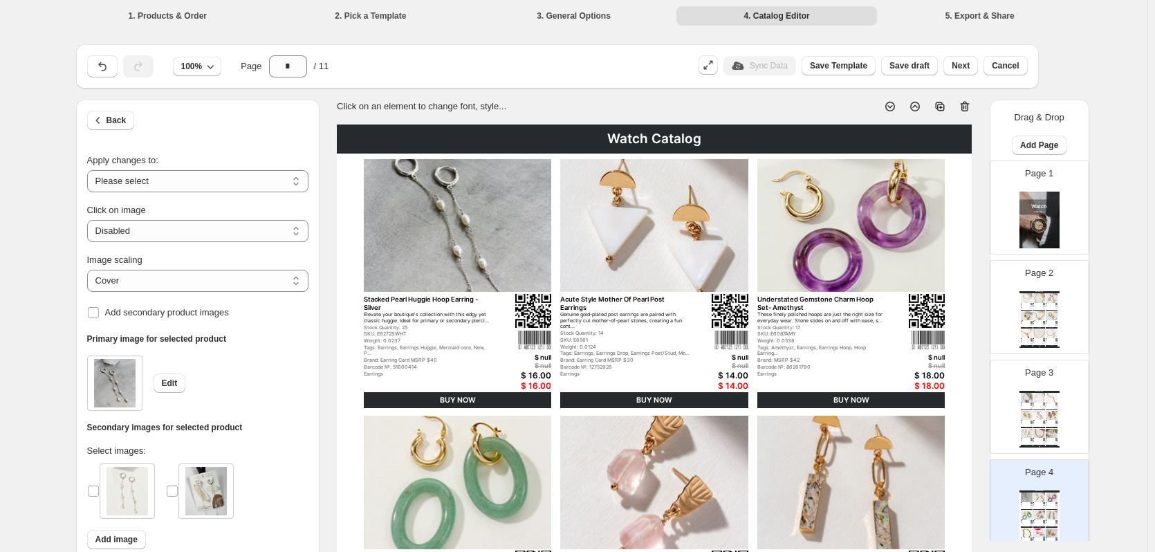
click at [457, 222] on img at bounding box center [458, 225] width 188 height 133
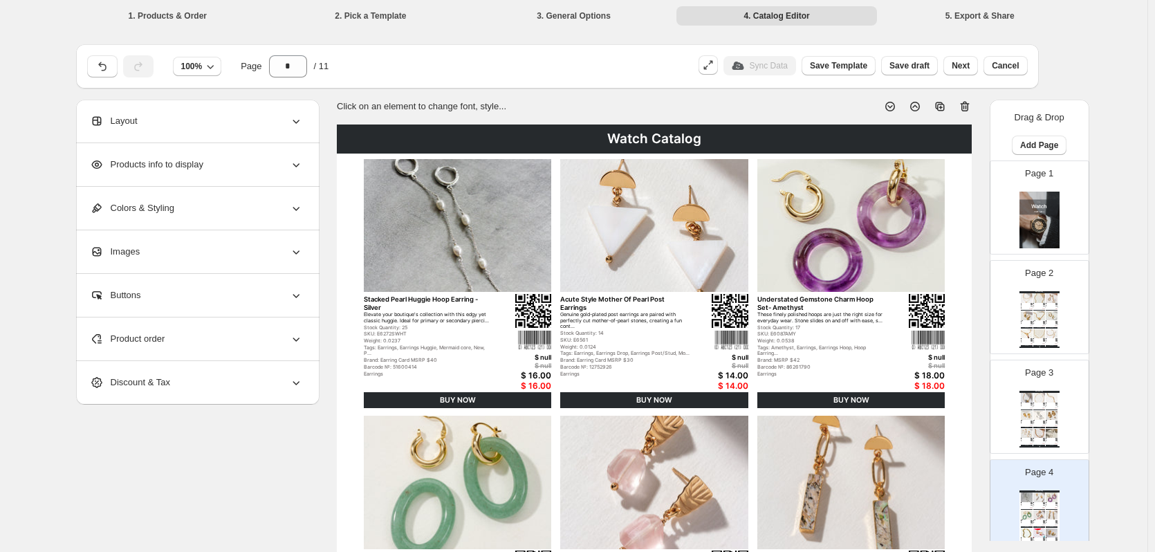
click at [303, 248] on icon at bounding box center [296, 252] width 14 height 14
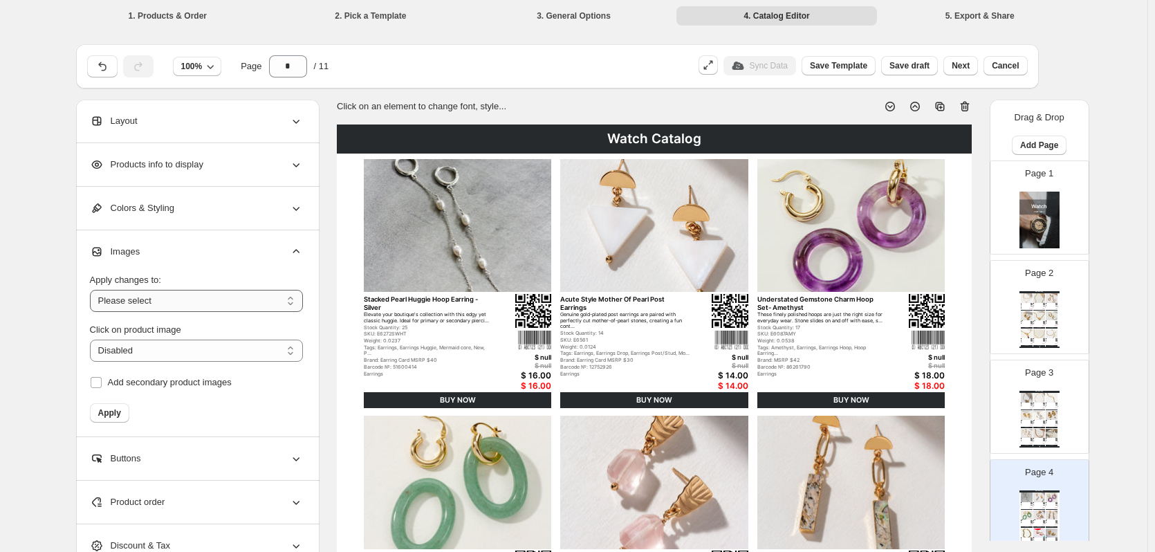
click at [274, 303] on select "**********" at bounding box center [196, 301] width 213 height 22
select select "**********"
click at [93, 290] on select "**********" at bounding box center [196, 301] width 213 height 22
click at [295, 207] on icon at bounding box center [296, 208] width 14 height 14
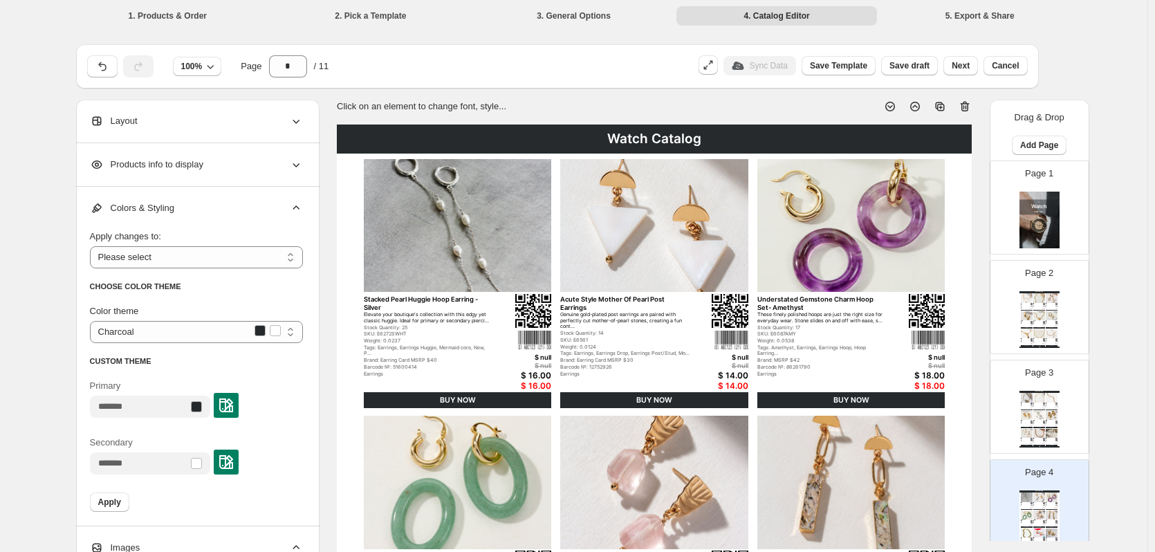
click at [301, 163] on icon at bounding box center [296, 165] width 14 height 14
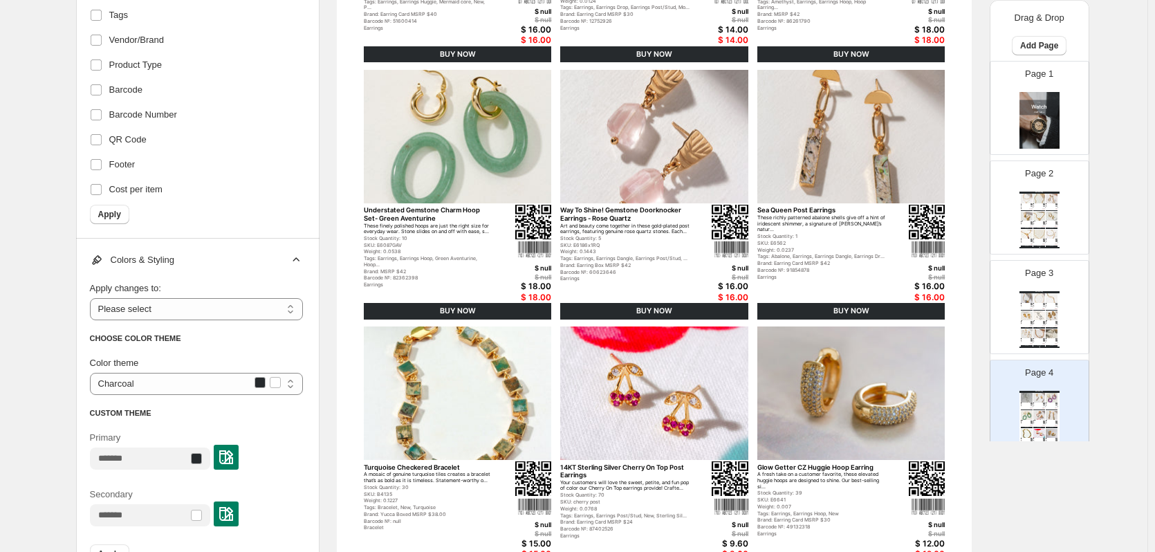
scroll to position [761, 0]
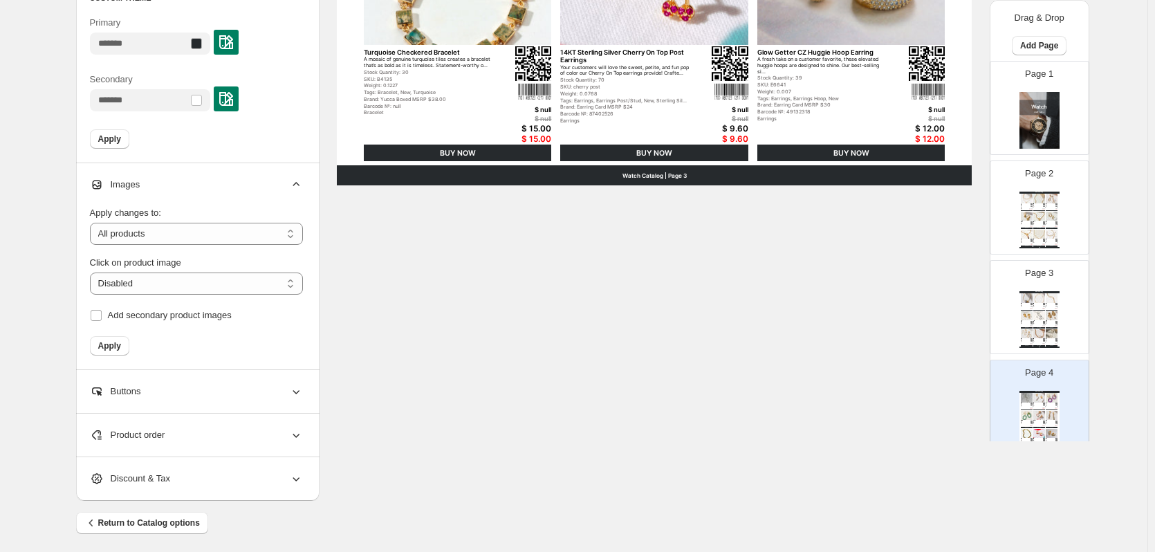
click at [310, 389] on div "**********" at bounding box center [197, 392] width 243 height 44
click at [295, 386] on icon at bounding box center [296, 391] width 14 height 14
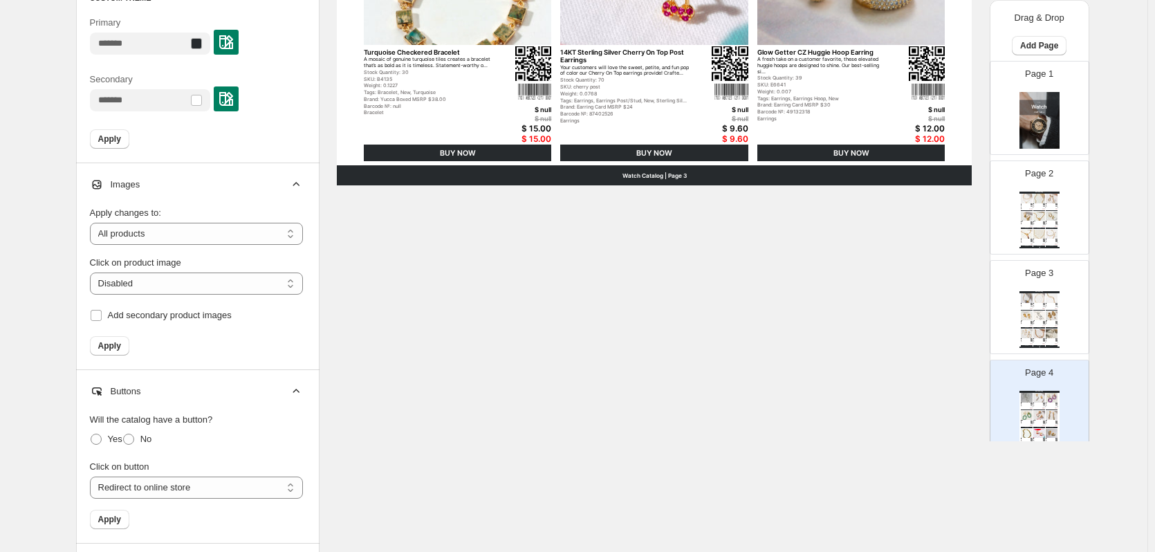
scroll to position [896, 0]
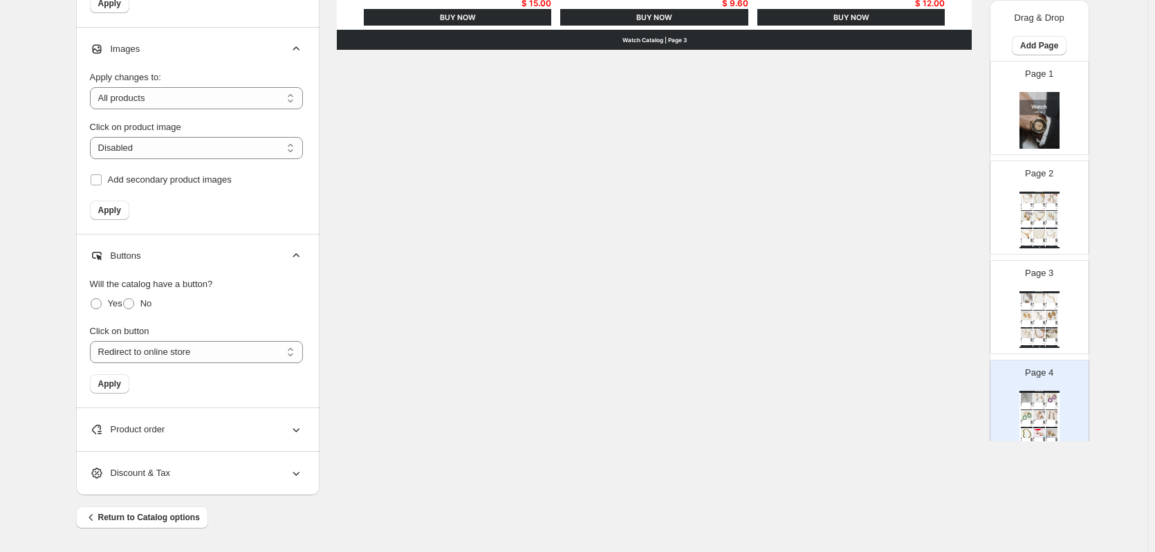
click at [299, 427] on icon at bounding box center [296, 429] width 14 height 14
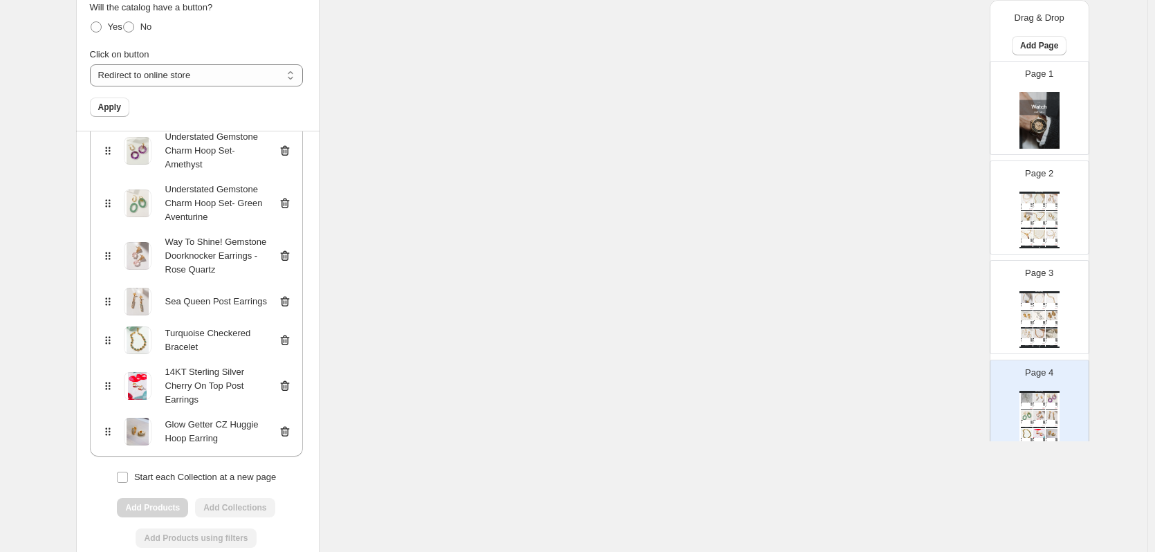
scroll to position [1294, 0]
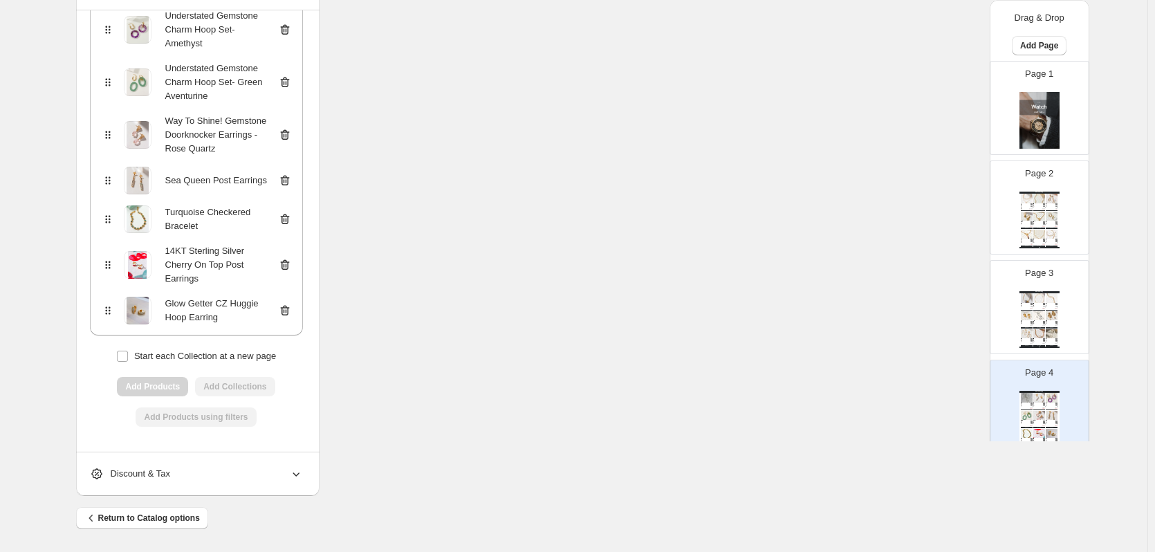
click at [307, 474] on div "**********" at bounding box center [197, 474] width 243 height 44
click at [293, 472] on icon at bounding box center [296, 474] width 14 height 14
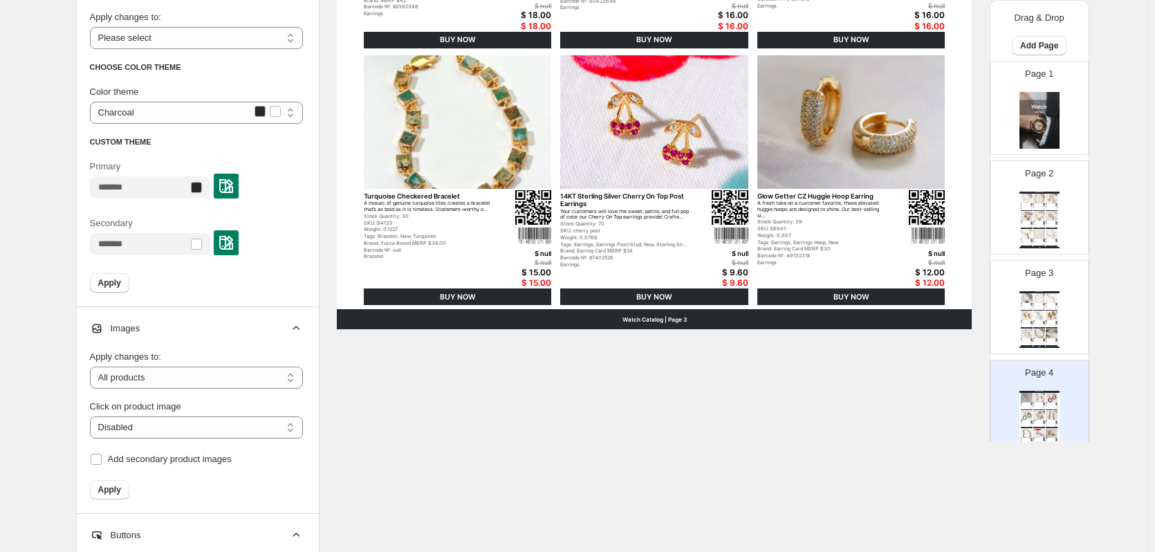
scroll to position [340, 0]
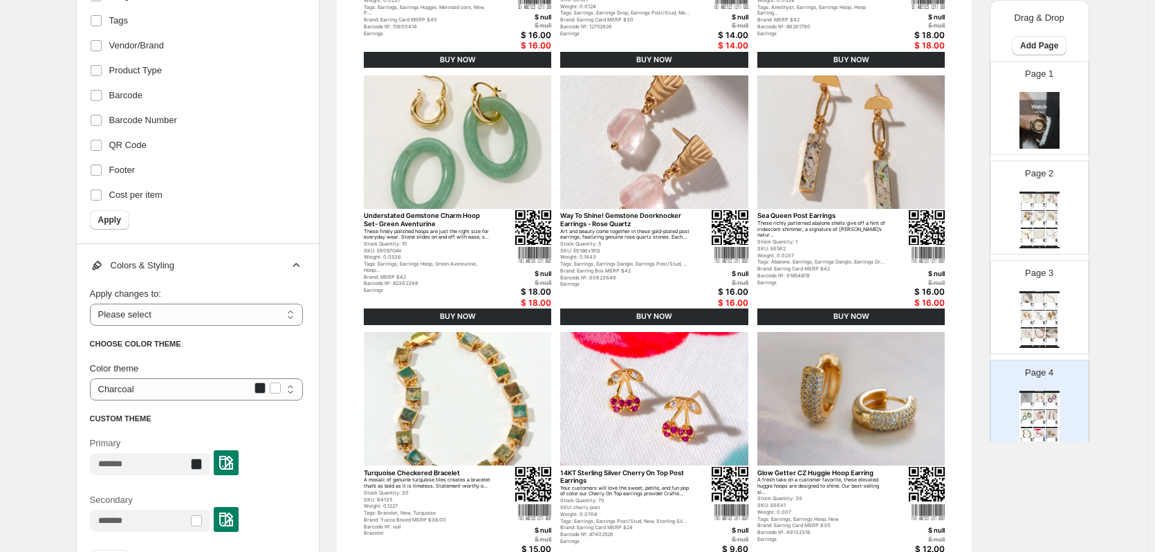
click at [300, 318] on select "**********" at bounding box center [196, 315] width 213 height 22
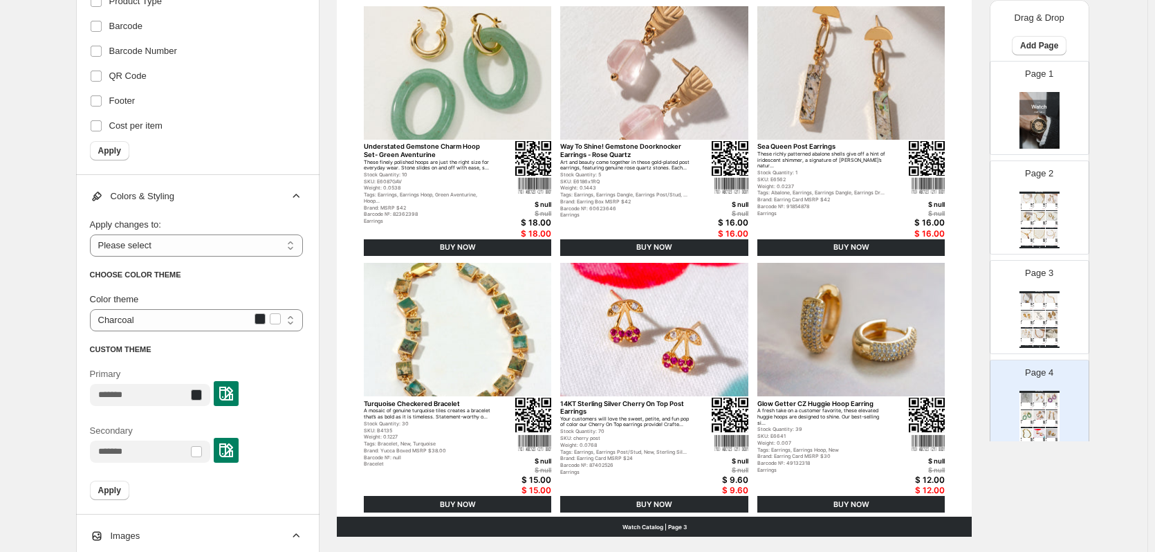
scroll to position [617, 0]
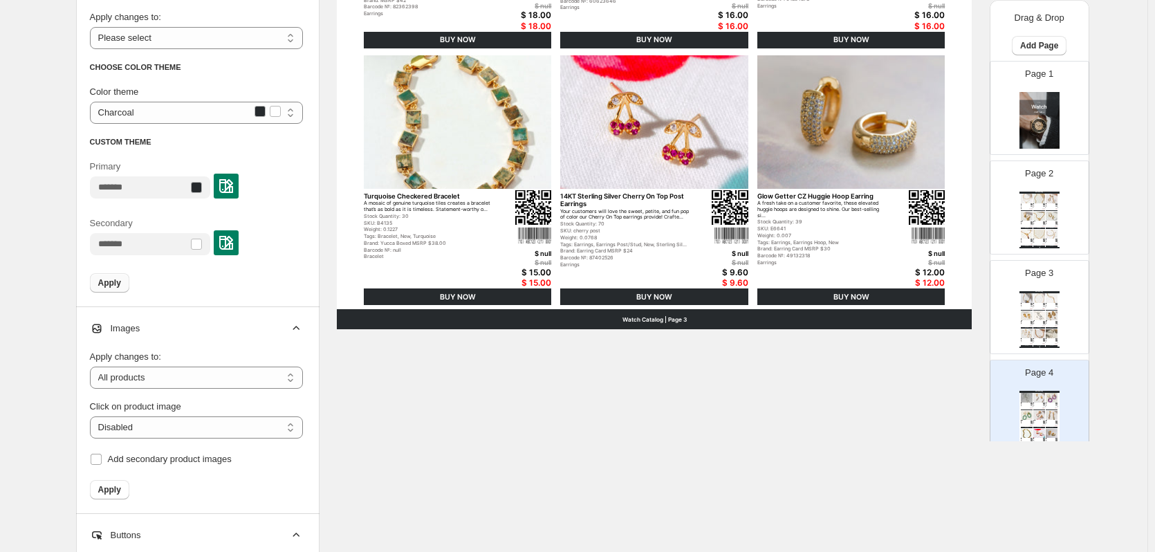
click at [103, 279] on span "Apply" at bounding box center [109, 282] width 23 height 11
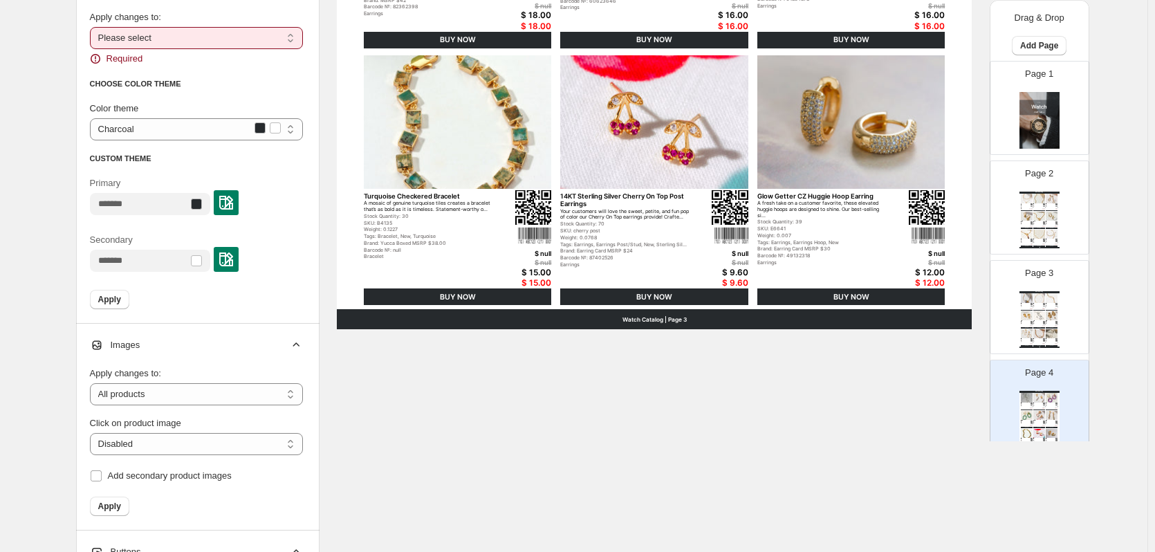
click at [288, 37] on select "**********" at bounding box center [196, 38] width 213 height 22
select select "**********"
click at [93, 27] on select "**********" at bounding box center [196, 38] width 213 height 22
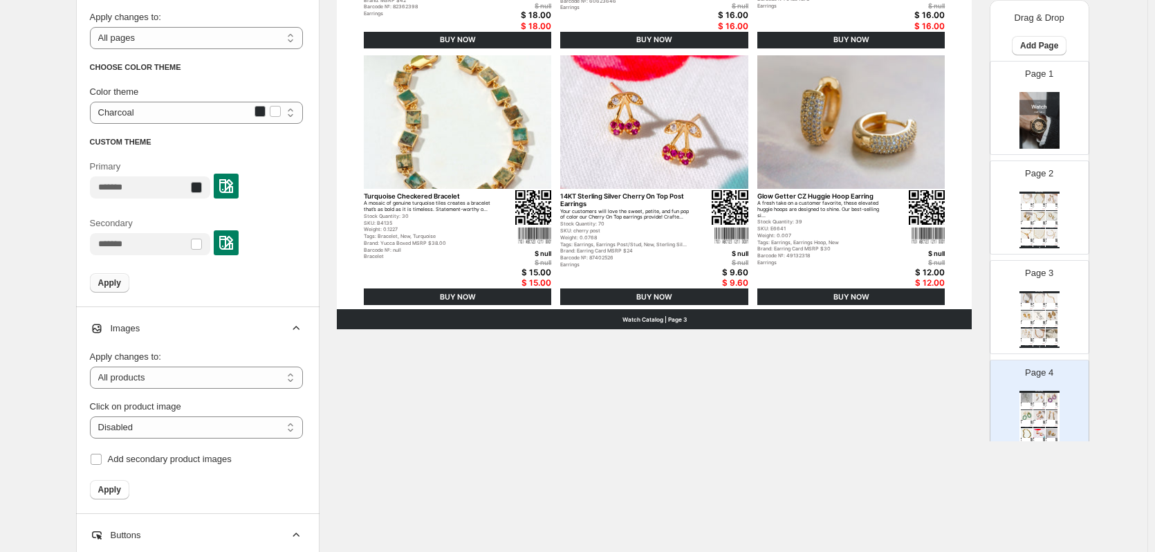
click at [121, 279] on span "Apply" at bounding box center [109, 282] width 23 height 11
click at [297, 374] on select "**********" at bounding box center [196, 377] width 213 height 22
click at [384, 424] on div "**********" at bounding box center [574, 438] width 996 height 1911
click at [297, 429] on select "**********" at bounding box center [196, 427] width 213 height 22
click at [395, 447] on div "**********" at bounding box center [574, 438] width 996 height 1911
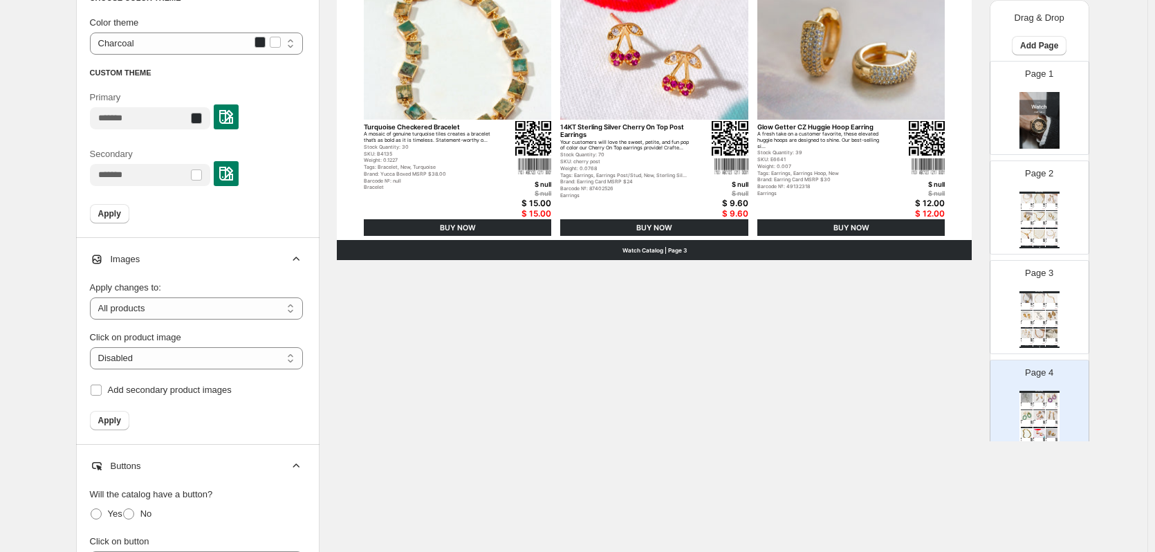
scroll to position [962, 0]
